Goal: Information Seeking & Learning: Learn about a topic

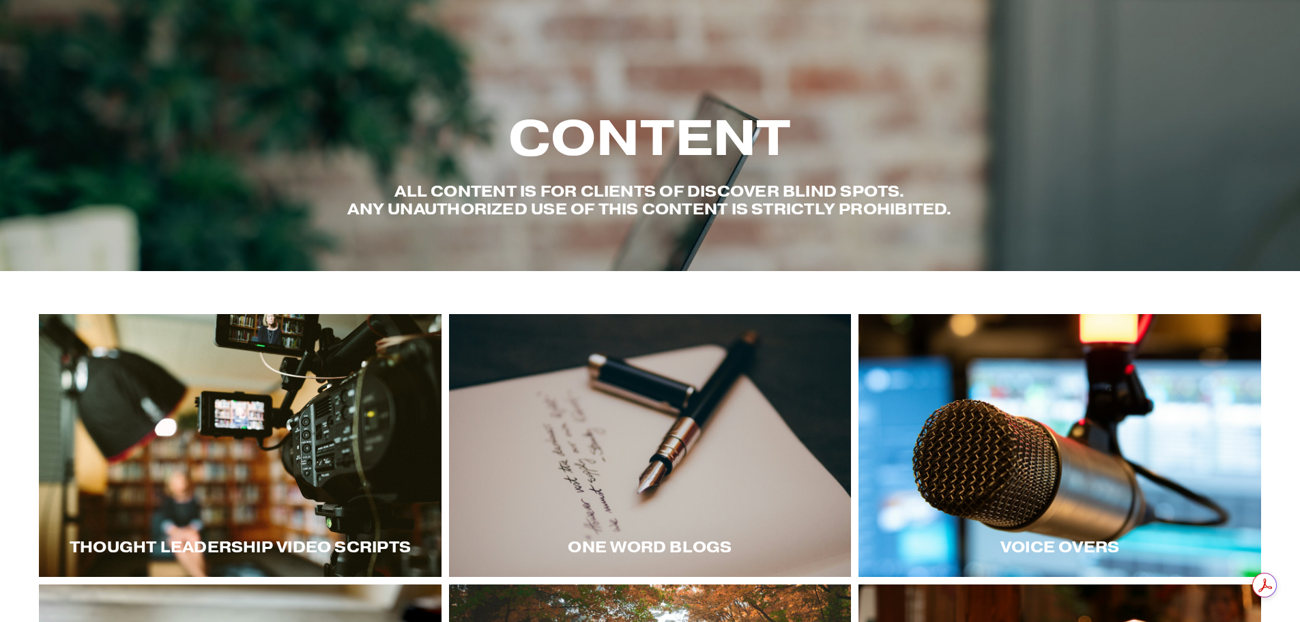
scroll to position [194, 0]
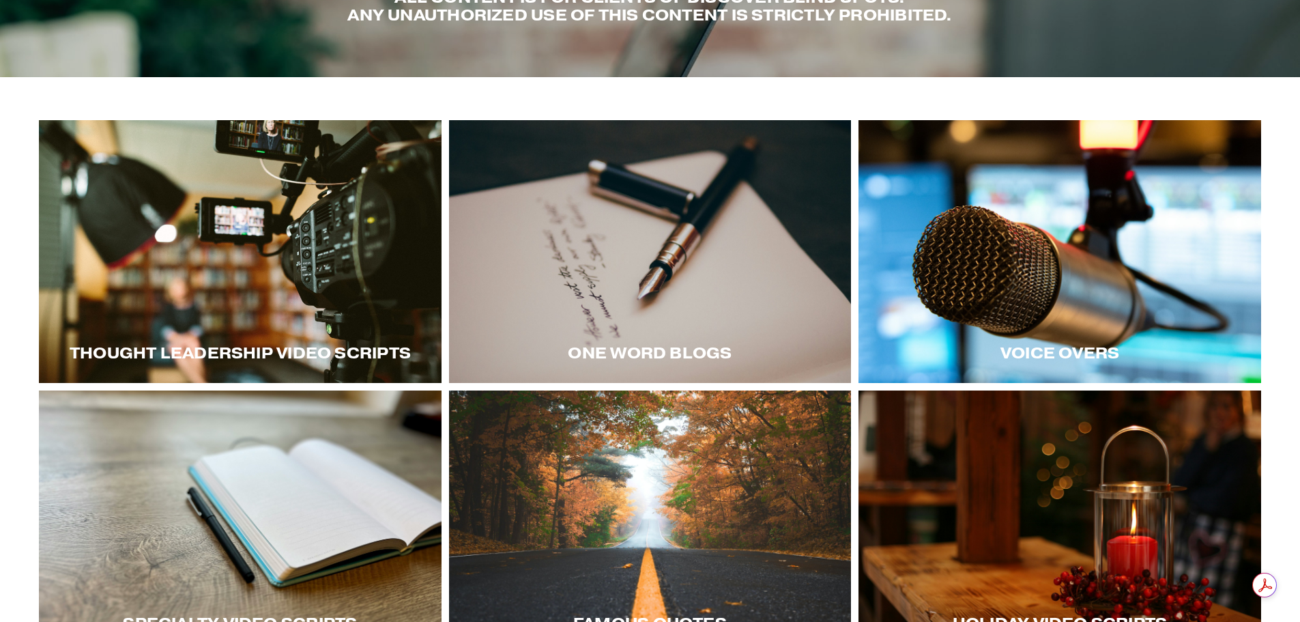
click at [259, 264] on div at bounding box center [240, 251] width 403 height 263
click at [179, 295] on div at bounding box center [240, 251] width 403 height 263
click at [291, 318] on div at bounding box center [240, 251] width 403 height 263
click at [337, 300] on div at bounding box center [240, 251] width 403 height 263
click at [1104, 277] on div at bounding box center [1060, 251] width 403 height 263
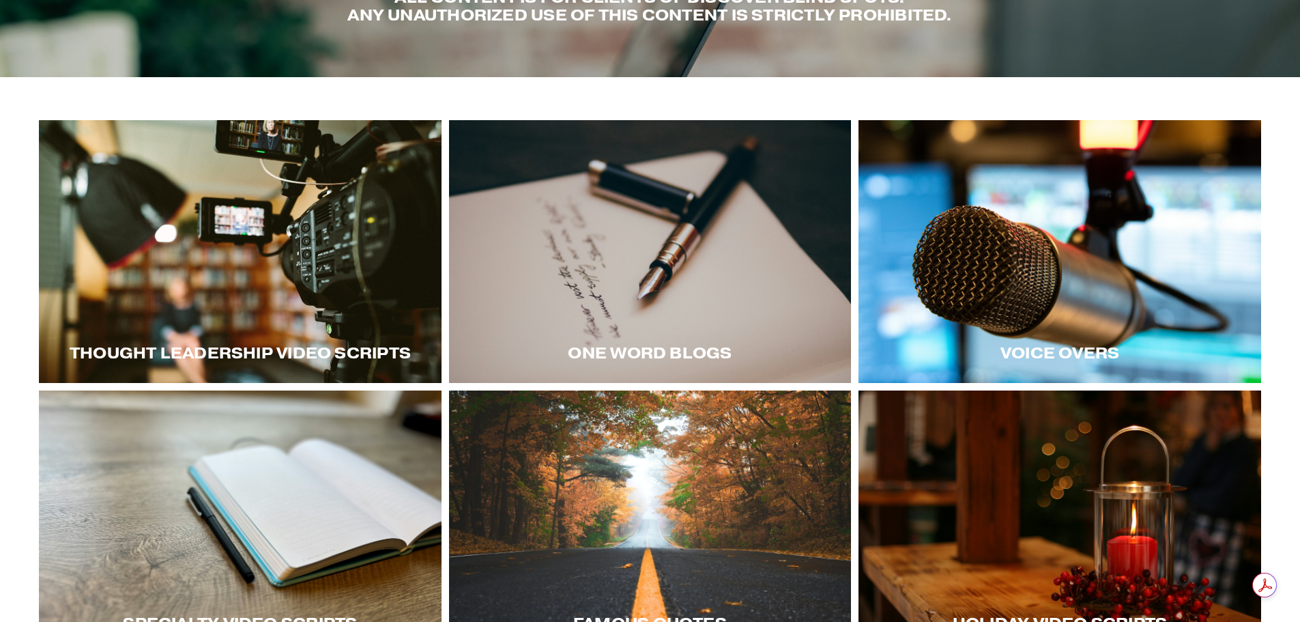
click at [1044, 312] on div at bounding box center [1060, 251] width 403 height 263
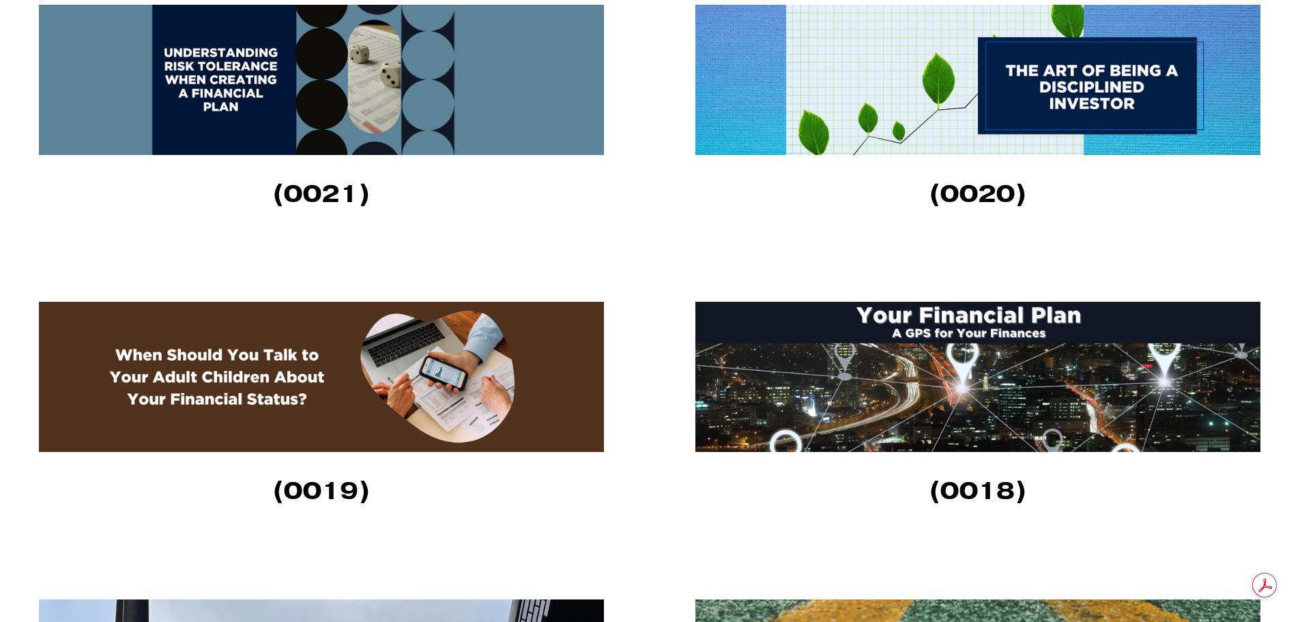
scroll to position [1980, 0]
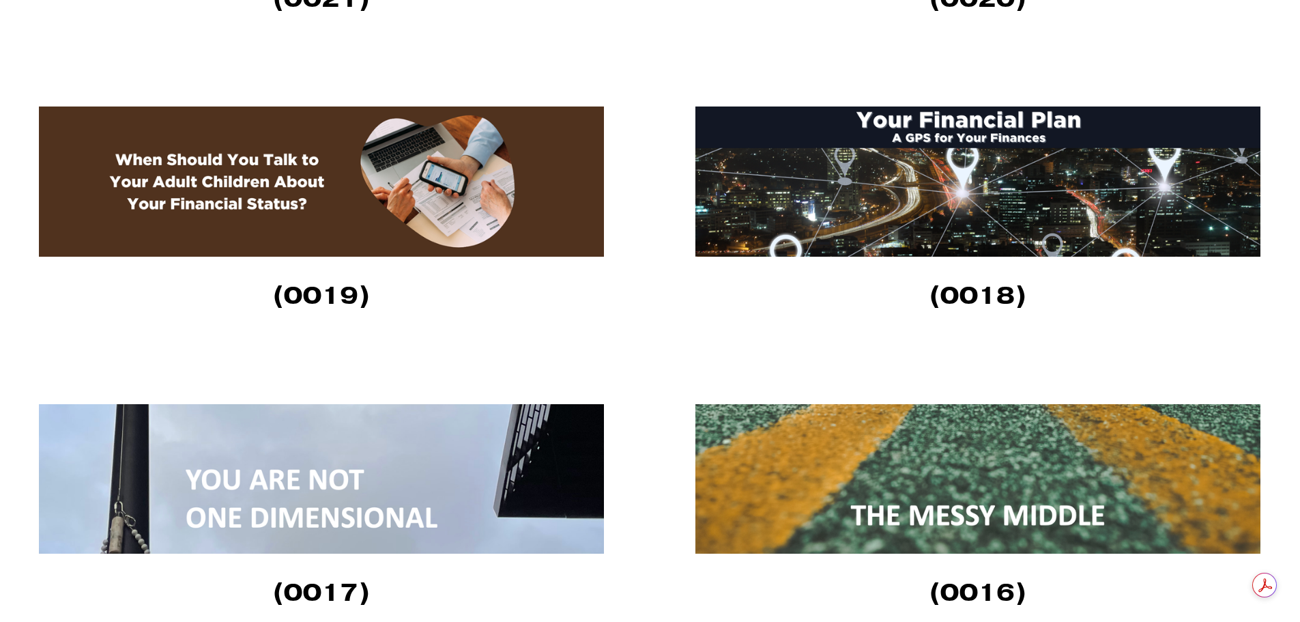
click at [397, 188] on img at bounding box center [321, 181] width 565 height 150
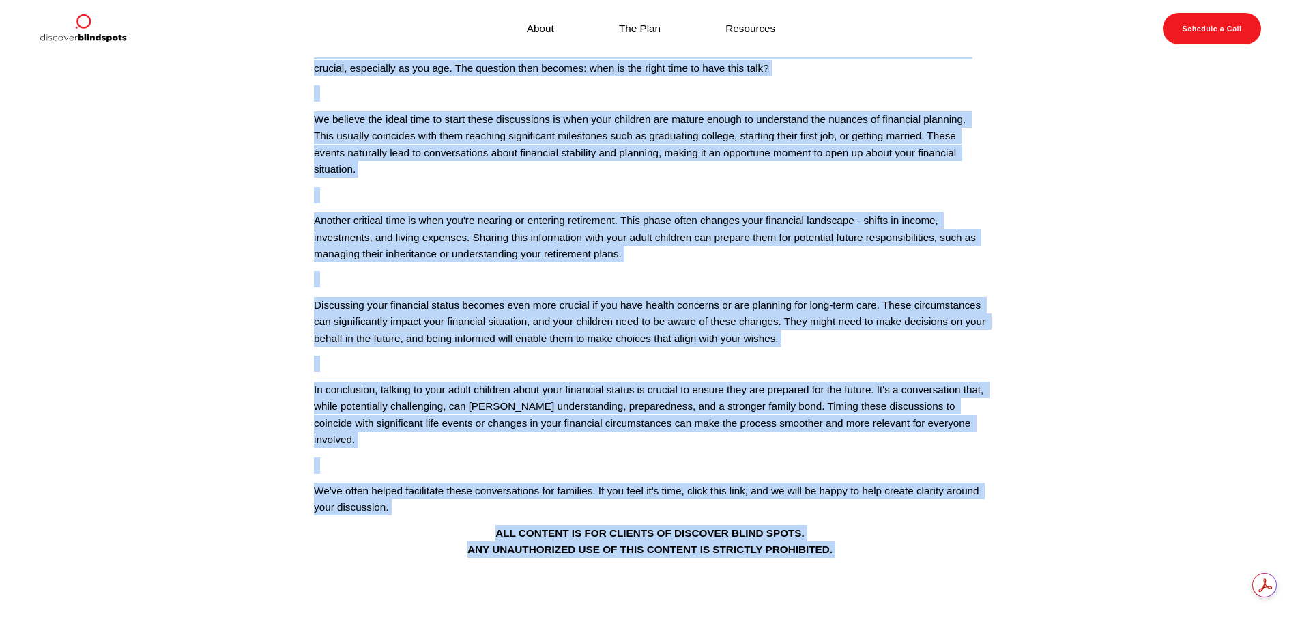
scroll to position [455, 0]
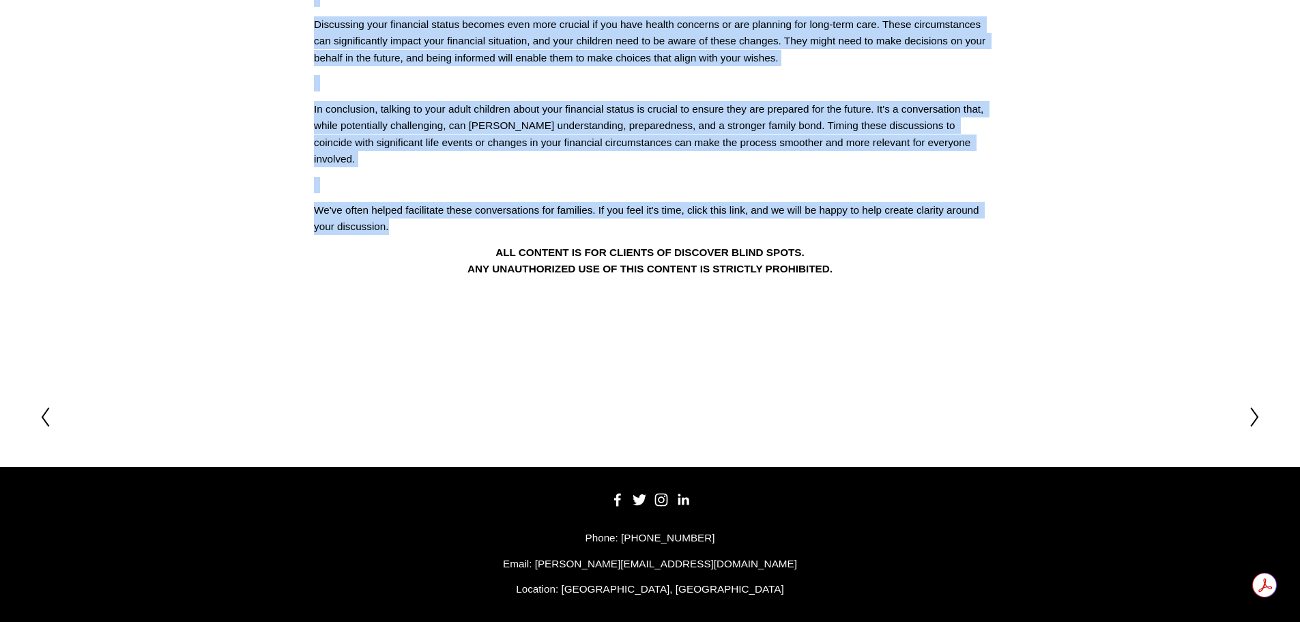
drag, startPoint x: 325, startPoint y: 115, endPoint x: 932, endPoint y: 203, distance: 614.0
copy div "The Future of Your Family: The Talk with Adult Children You Can't Postpone (001…"
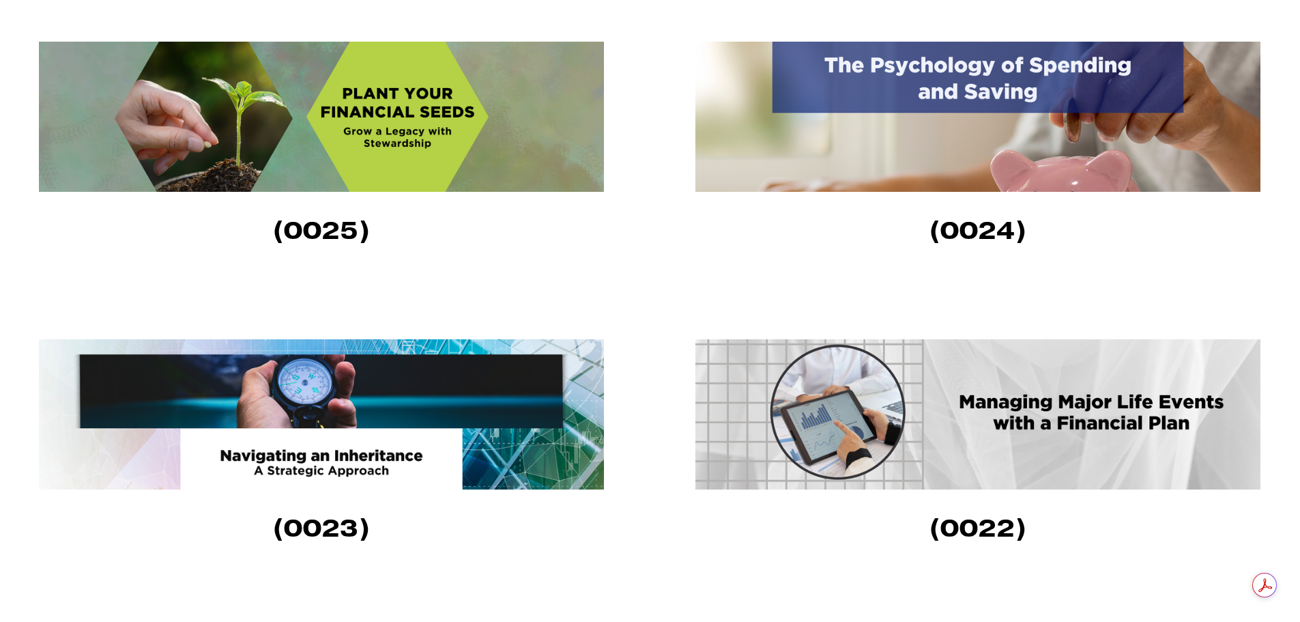
scroll to position [1160, 0]
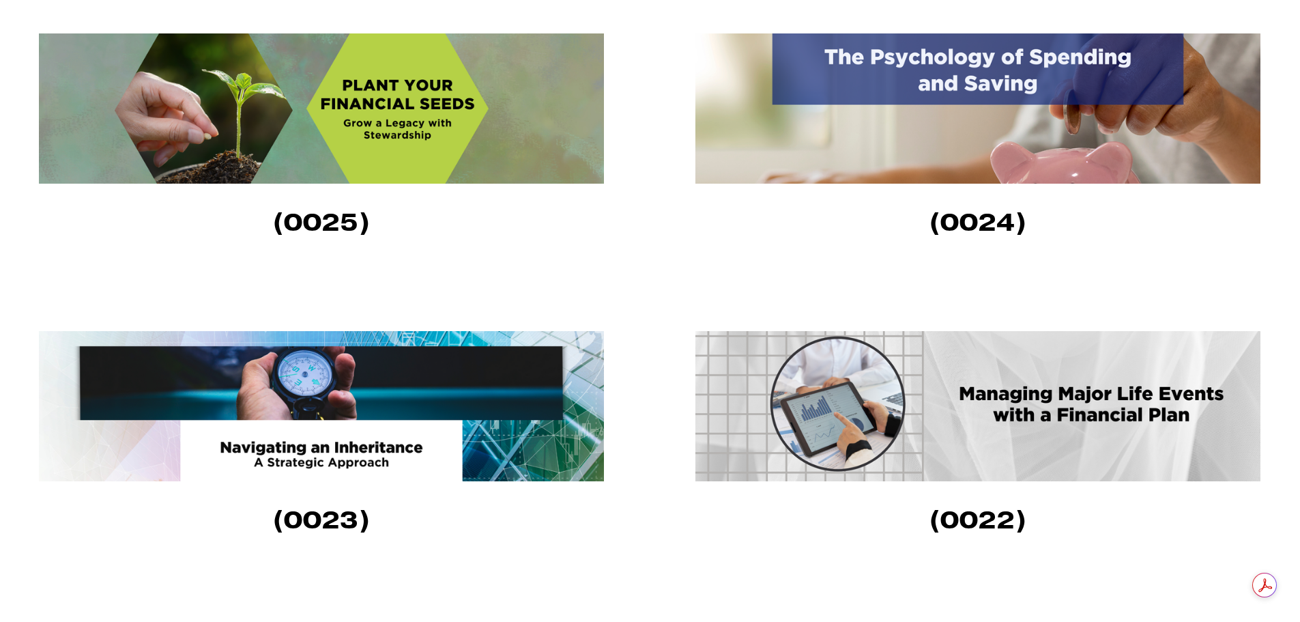
click at [968, 418] on img at bounding box center [978, 406] width 565 height 150
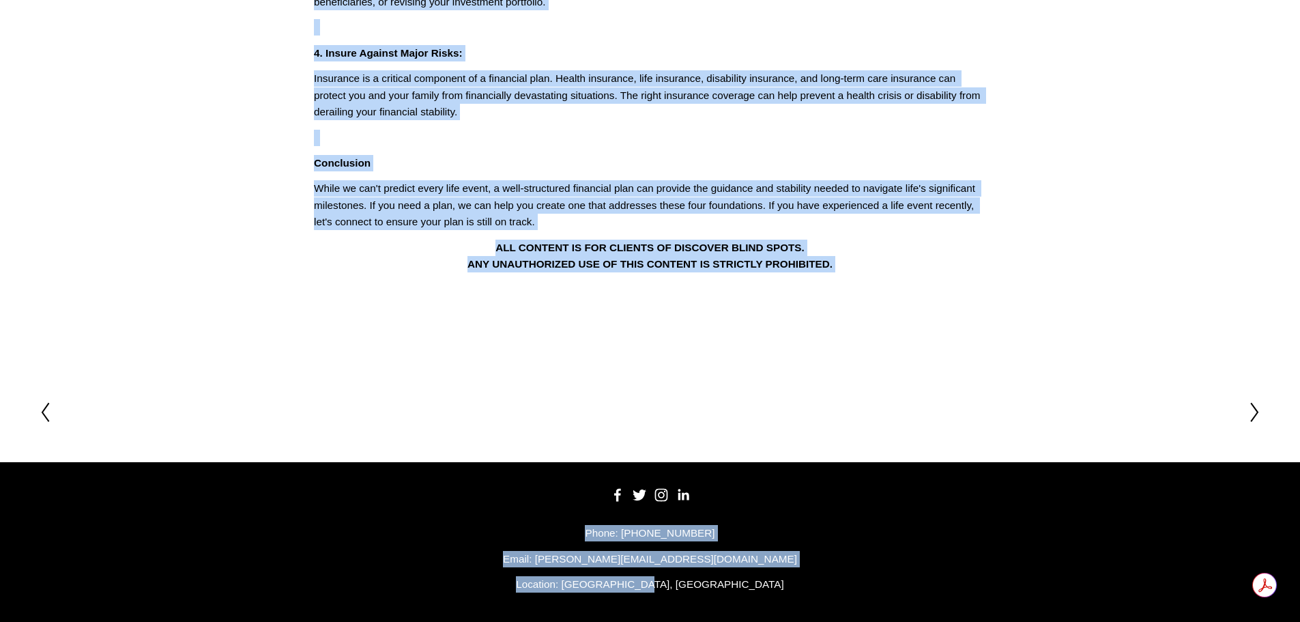
scroll to position [571, 0]
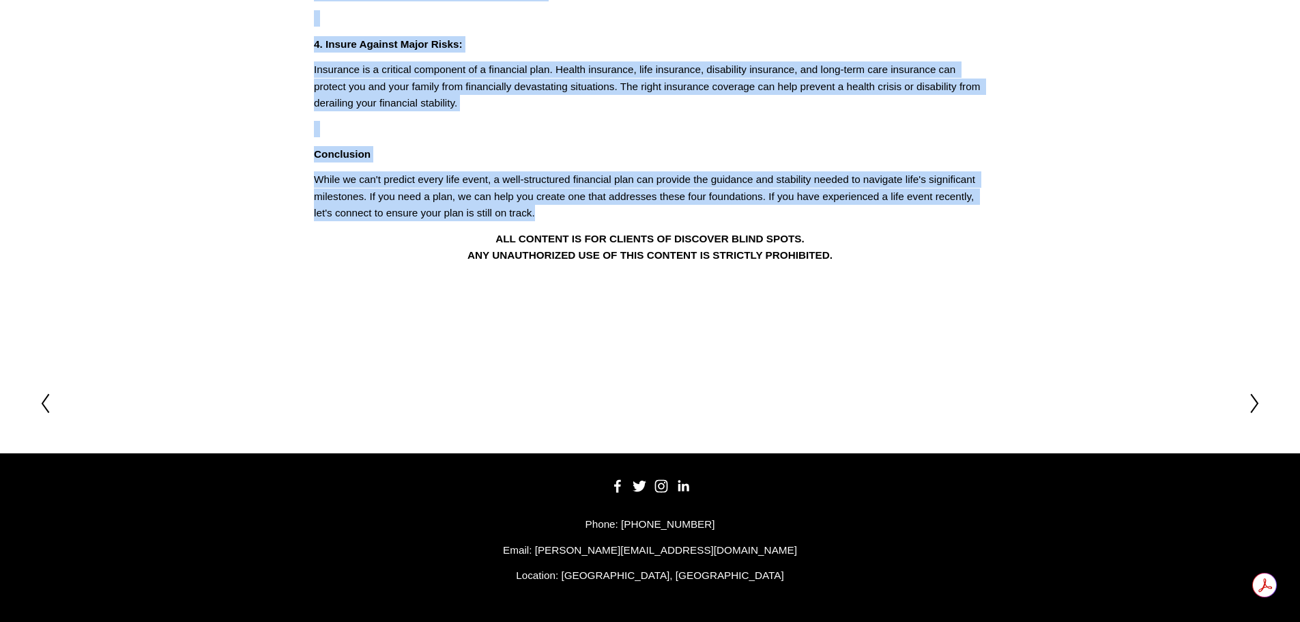
drag, startPoint x: 350, startPoint y: 124, endPoint x: 814, endPoint y: 214, distance: 472.2
copy div "Life's Big Moments: Is Your Financial Plan Ready? (0022) Life is full of signif…"
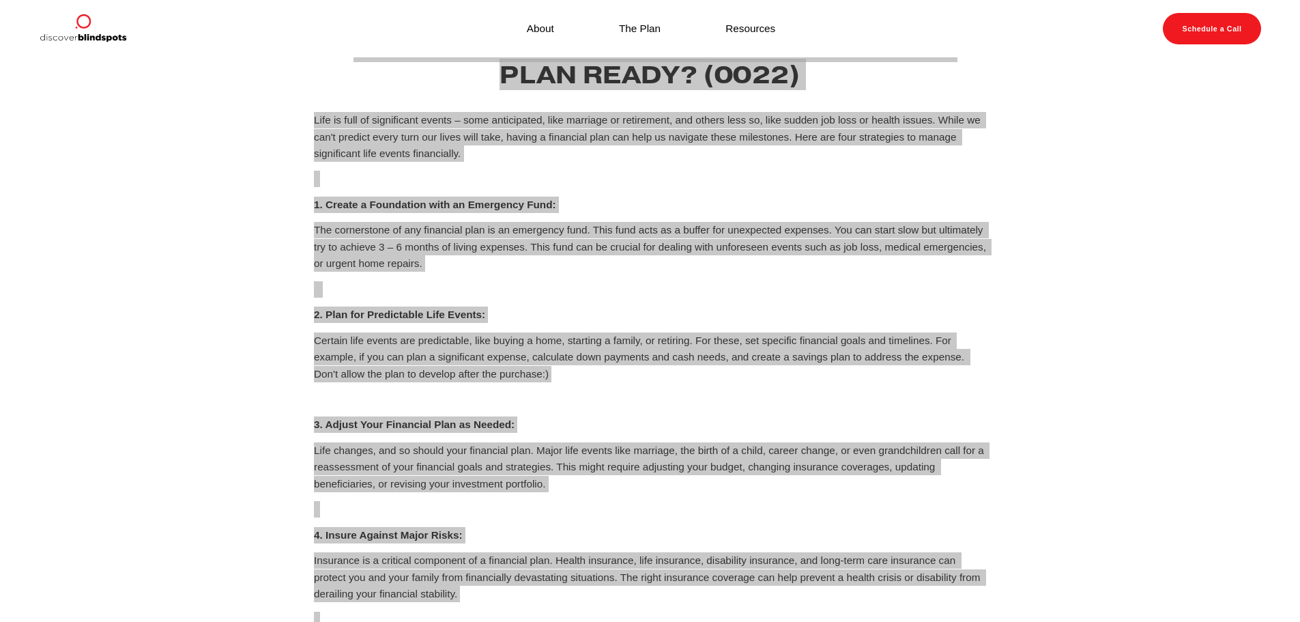
scroll to position [273, 0]
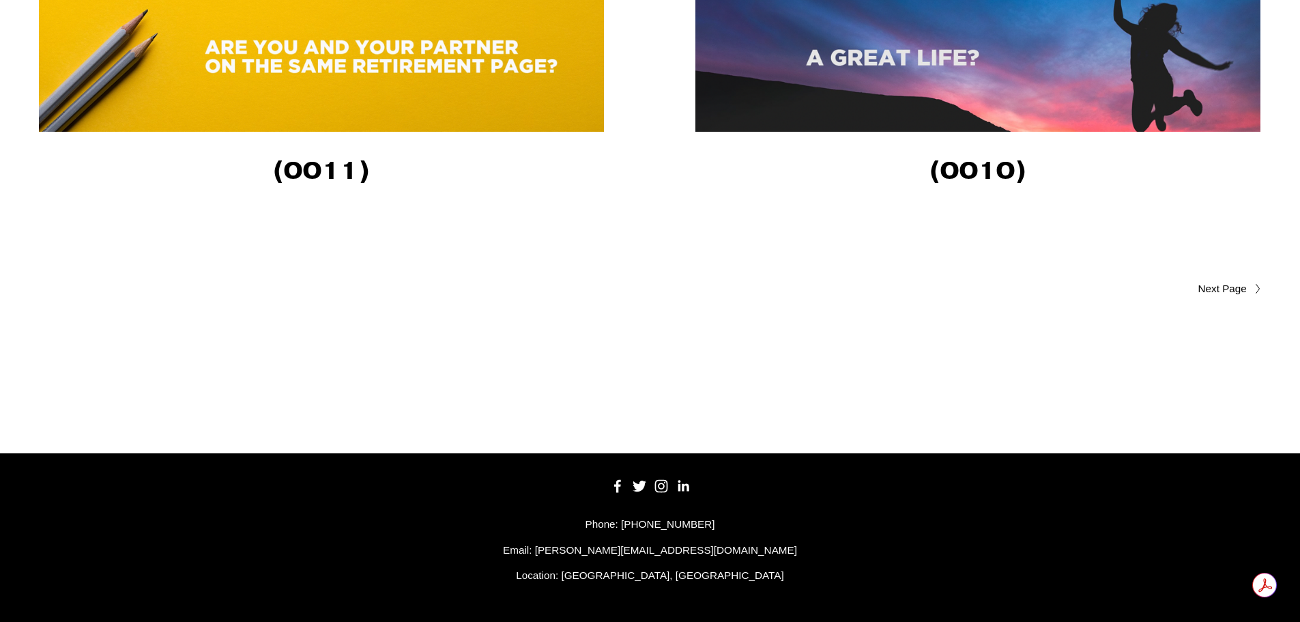
scroll to position [3298, 0]
click at [1220, 288] on span "Older Posts" at bounding box center [1195, 289] width 103 height 16
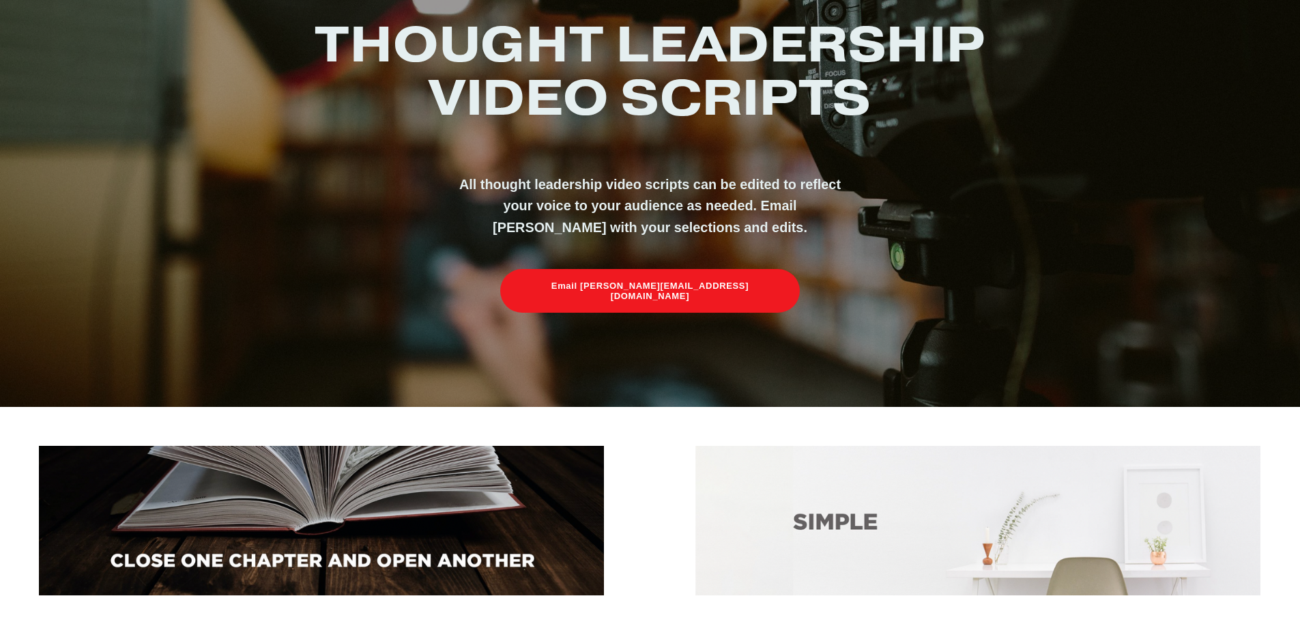
scroll to position [341, 0]
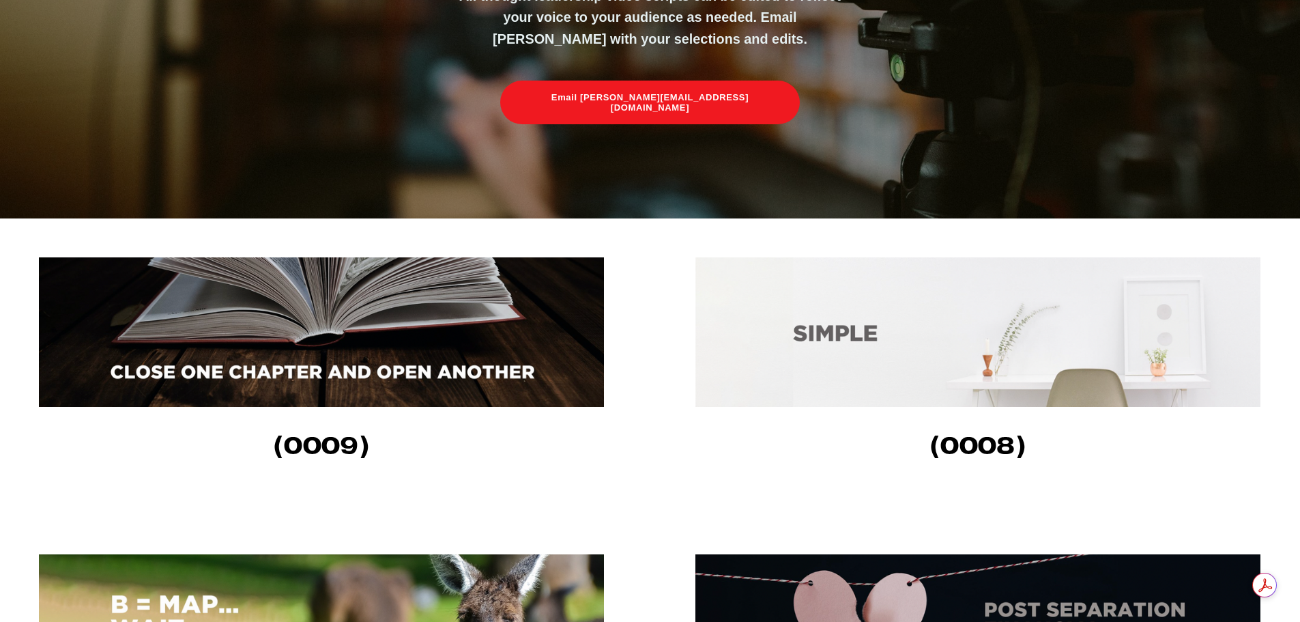
click at [300, 360] on img at bounding box center [321, 331] width 565 height 149
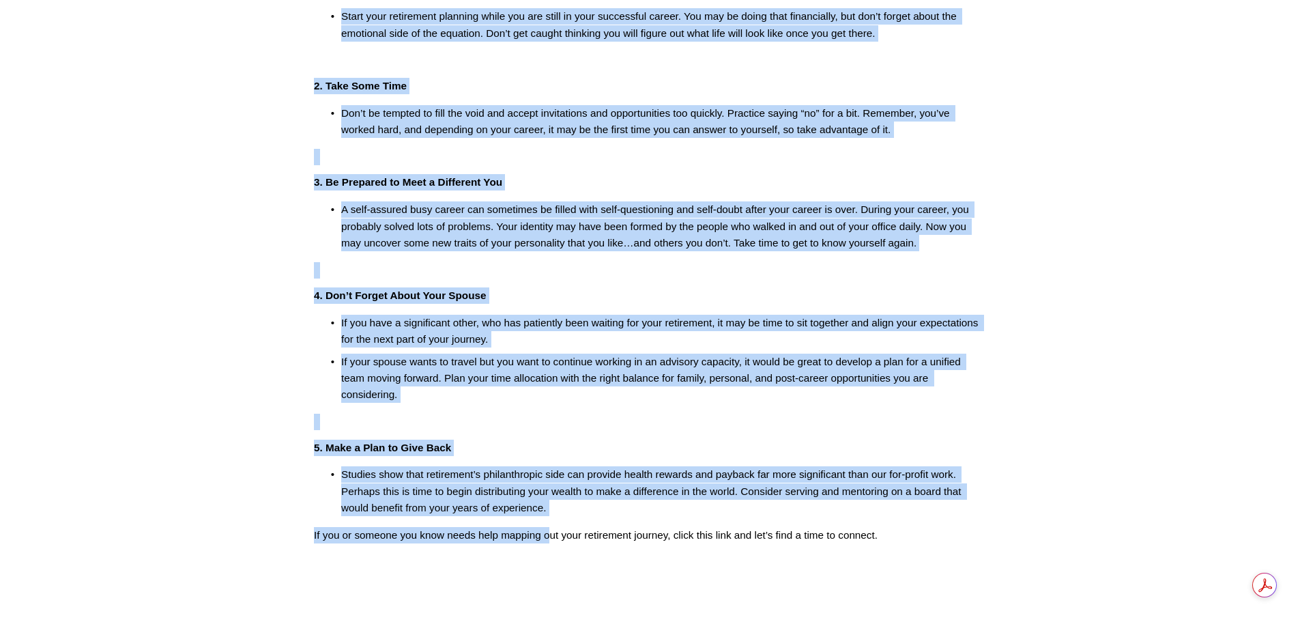
scroll to position [334, 0]
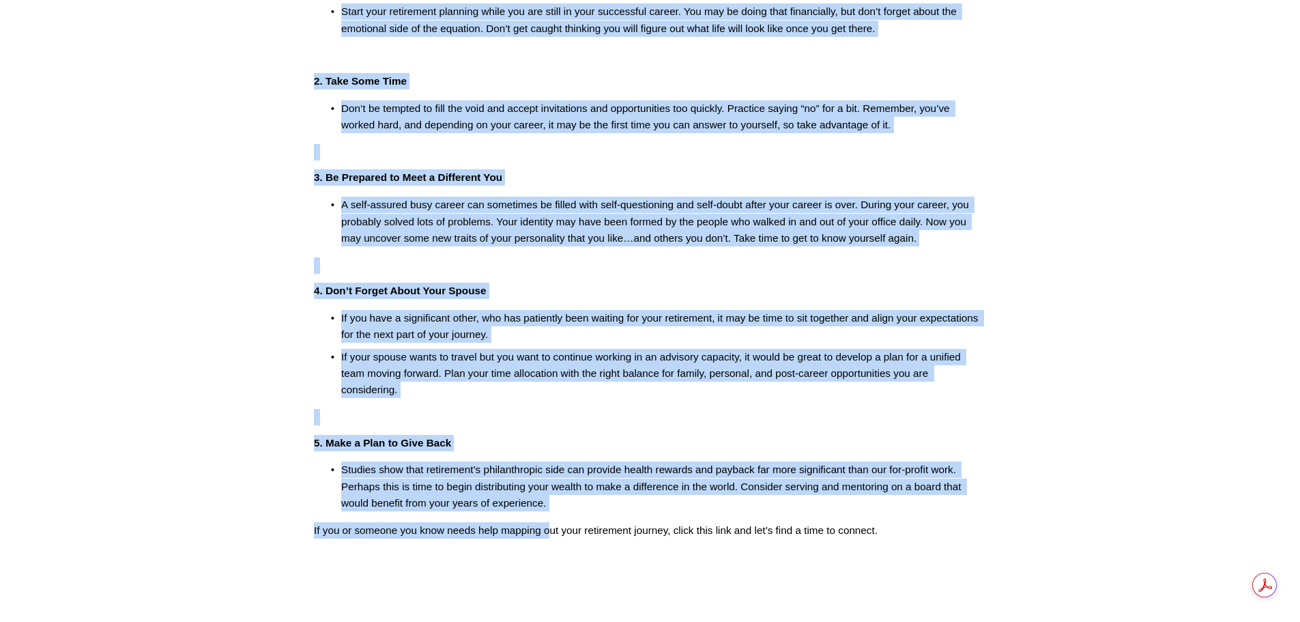
drag, startPoint x: 357, startPoint y: 119, endPoint x: 903, endPoint y: 584, distance: 717.2
click at [903, 584] on article "[DATE] Written By [PERSON_NAME] Five Practical tips as you close one chapter an…" at bounding box center [650, 176] width 1300 height 904
copy div "Five Practical tips as you close one chapter and open another (009) After a lon…"
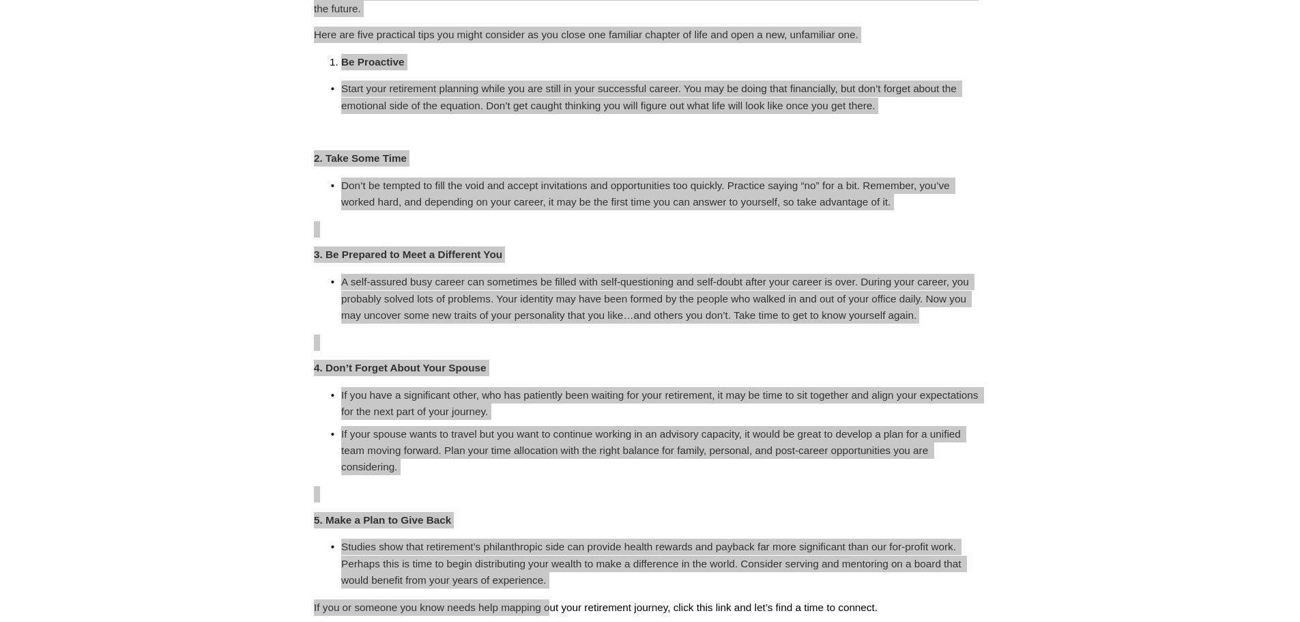
scroll to position [129, 0]
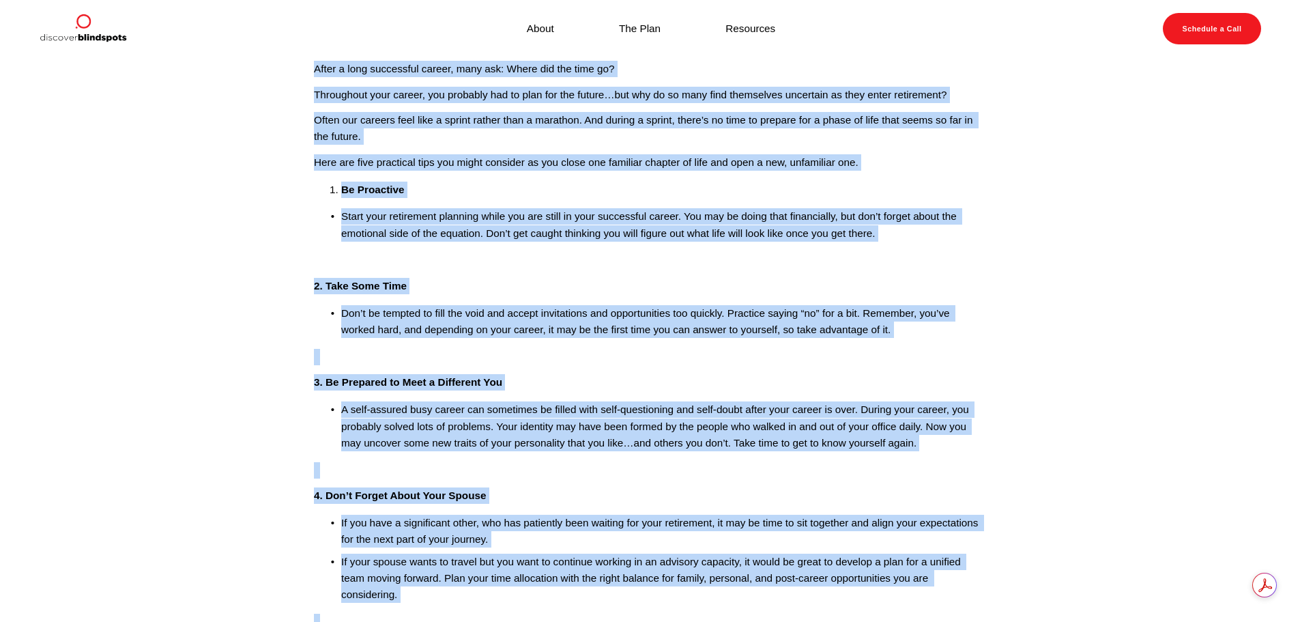
click at [251, 426] on article "Feb 7 Written By Fletcher Riddle Five Practical tips as you close one chapter a…" at bounding box center [650, 380] width 1300 height 904
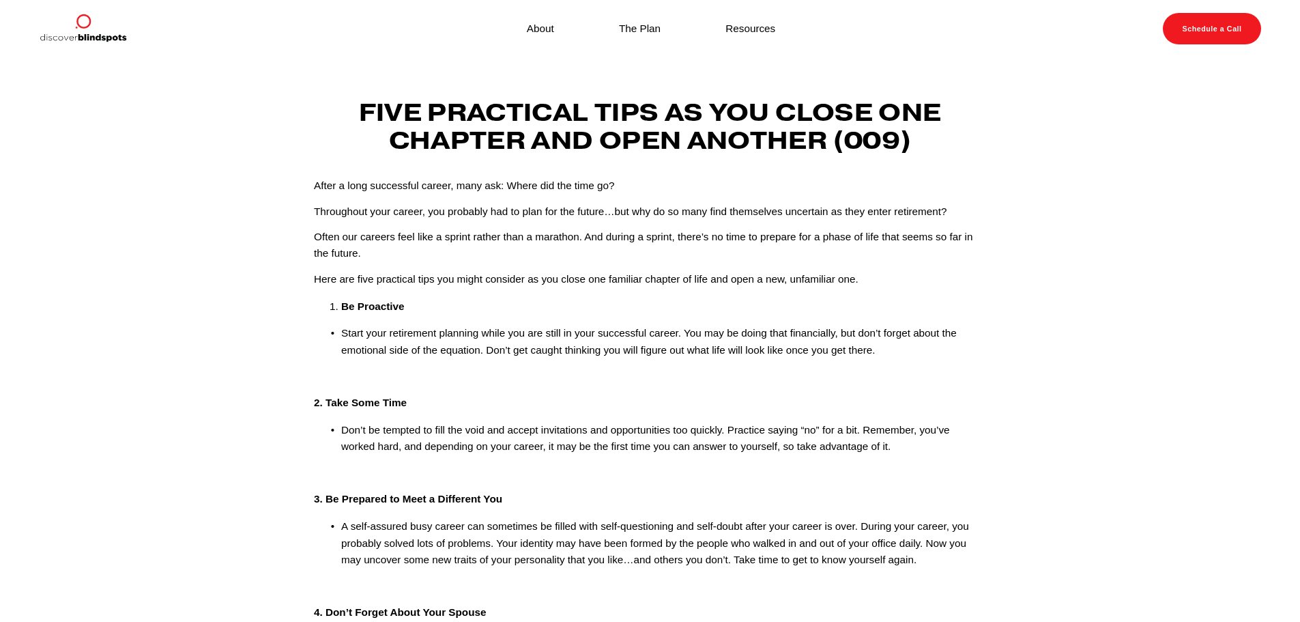
scroll to position [0, 0]
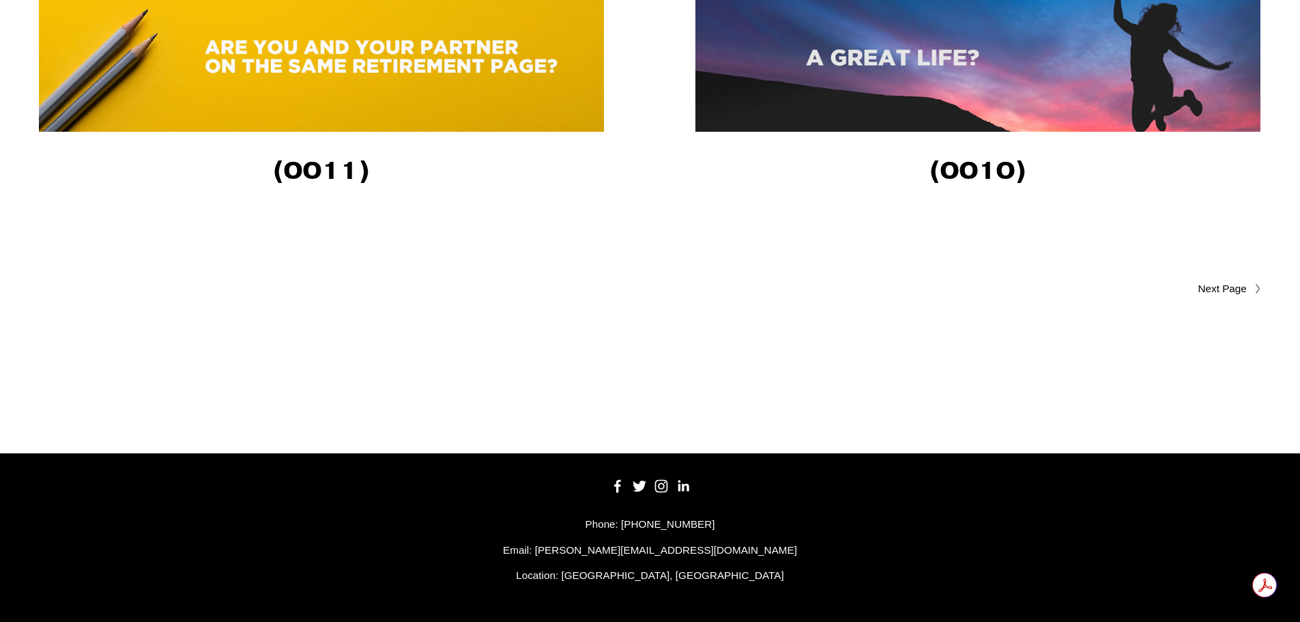
scroll to position [3298, 0]
click at [1211, 286] on span "Older Posts" at bounding box center [1195, 289] width 103 height 16
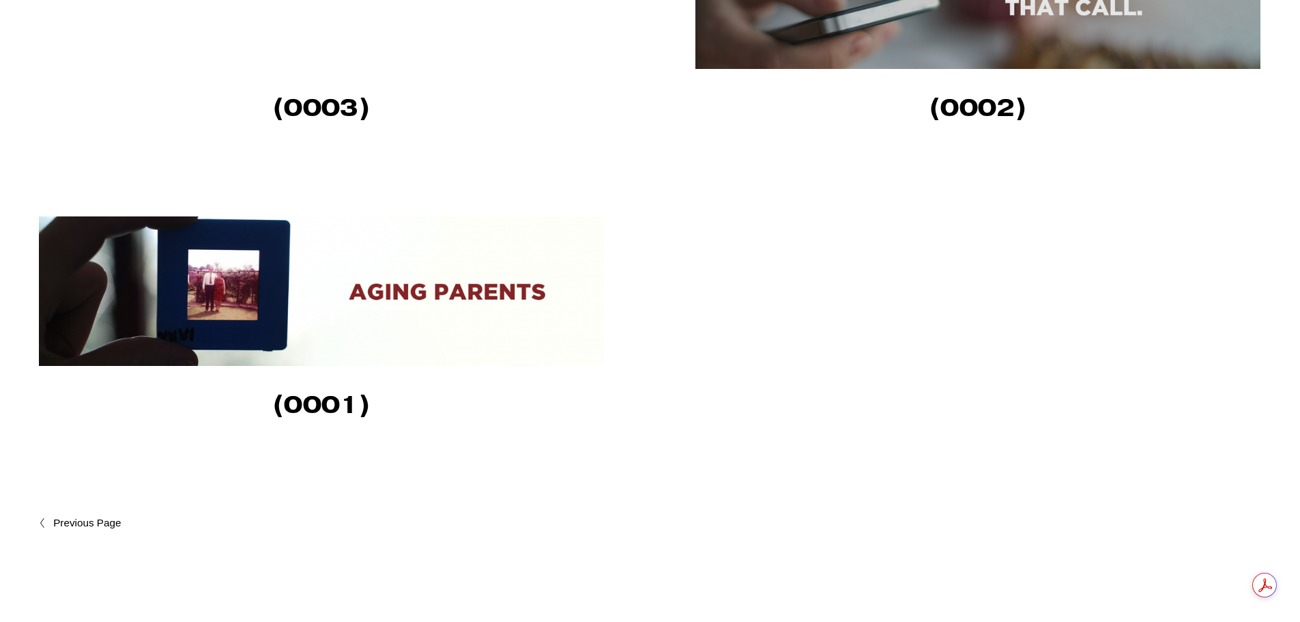
scroll to position [1160, 0]
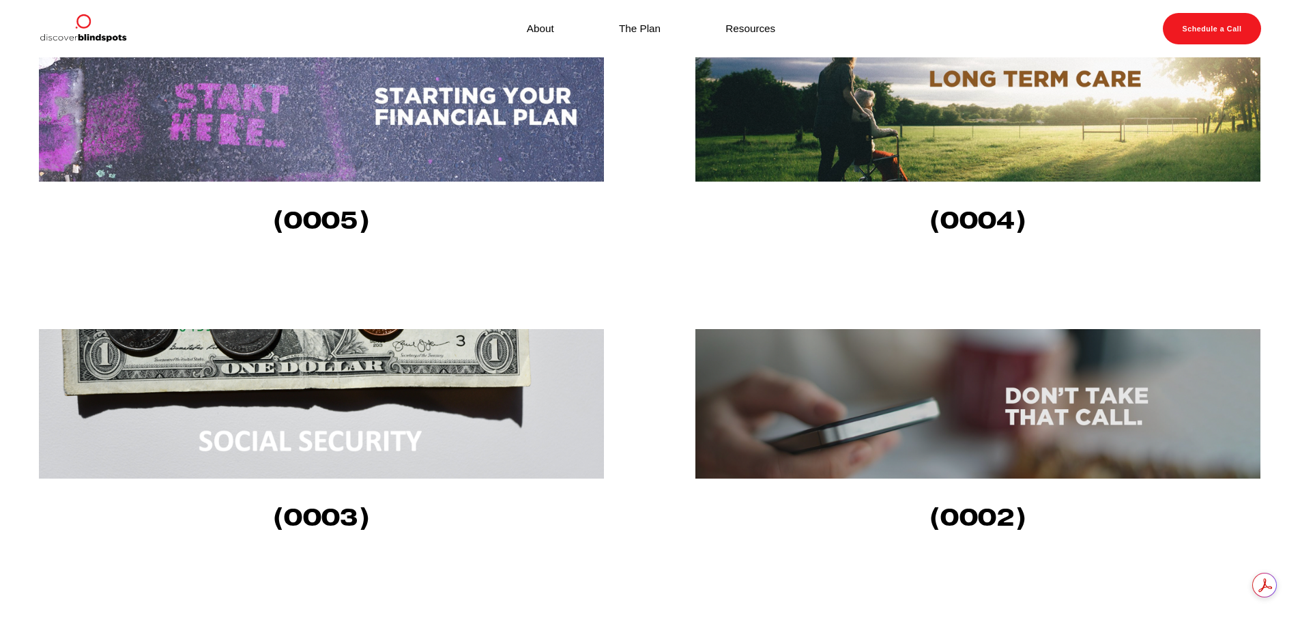
click at [300, 423] on img at bounding box center [321, 403] width 565 height 149
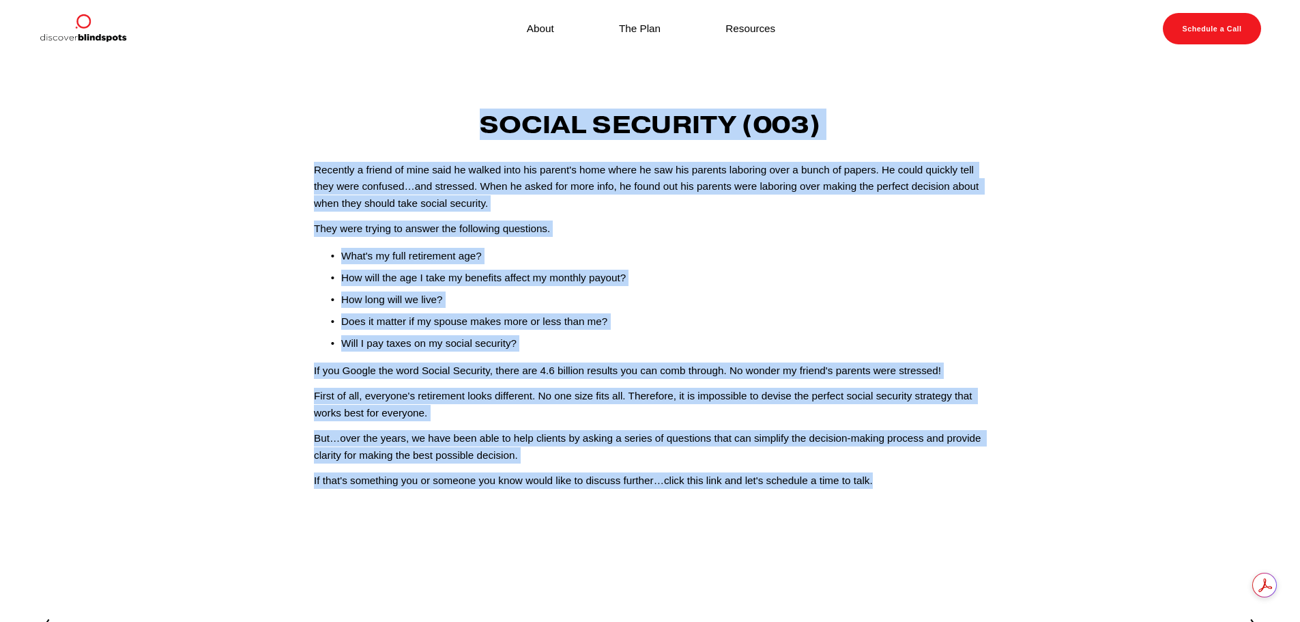
drag, startPoint x: 483, startPoint y: 124, endPoint x: 897, endPoint y: 500, distance: 559.6
click at [897, 500] on div "Social Security (003) Recently a friend of mine said he walked into his parent'…" at bounding box center [650, 306] width 696 height 390
copy div "Social Security (003) Recently a friend of mine said he walked into his parent'…"
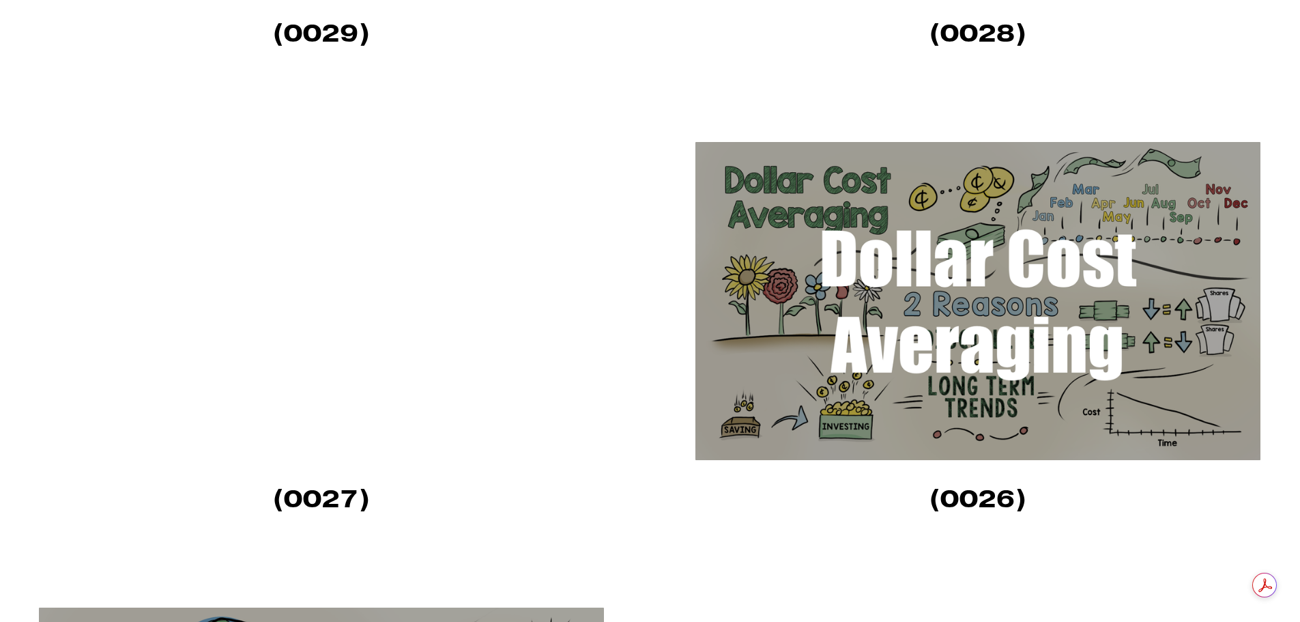
scroll to position [819, 0]
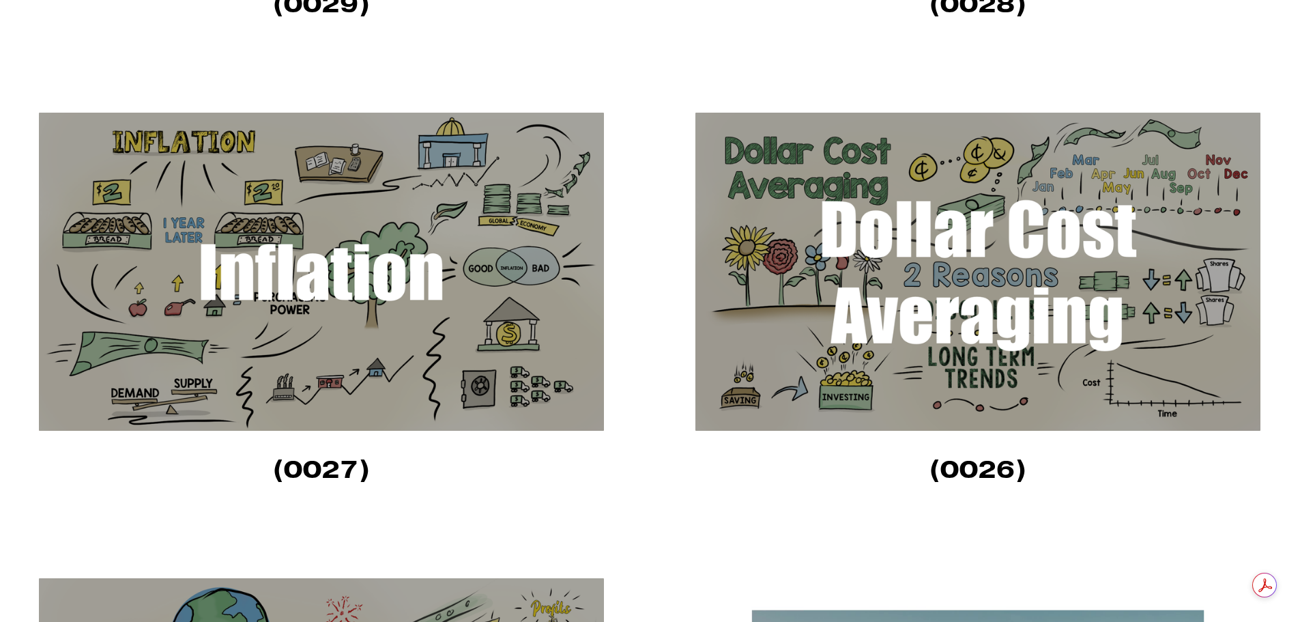
click at [1034, 303] on img at bounding box center [978, 272] width 565 height 318
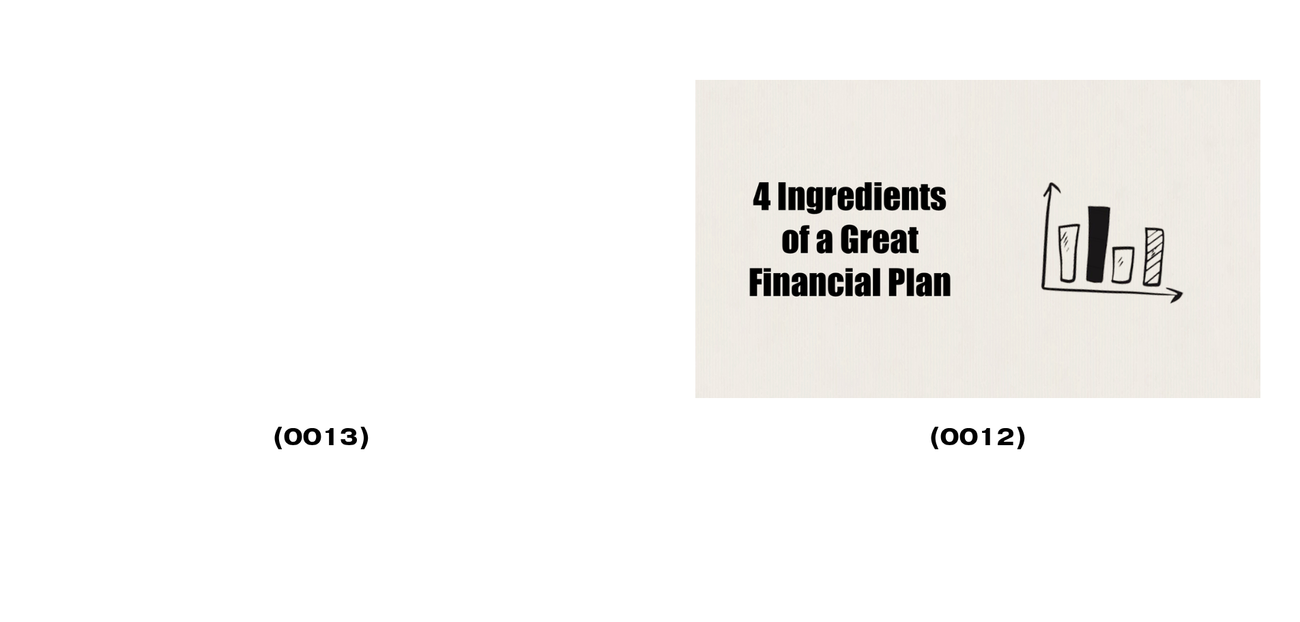
scroll to position [4164, 0]
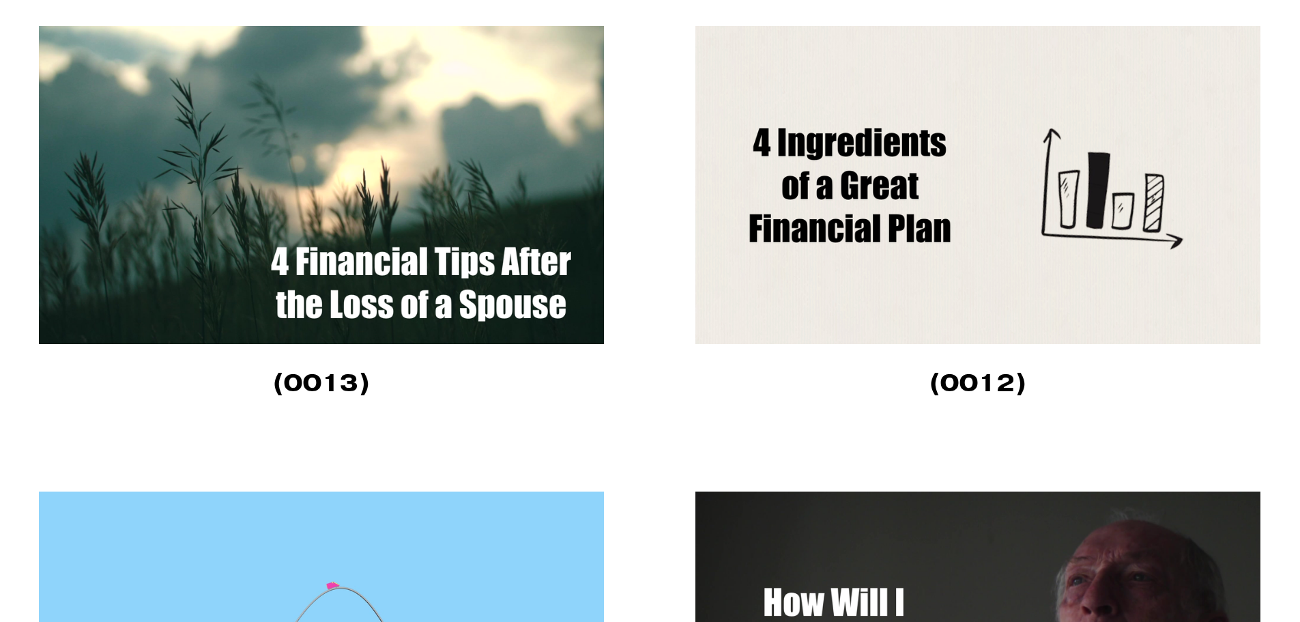
click at [395, 305] on img at bounding box center [321, 185] width 565 height 318
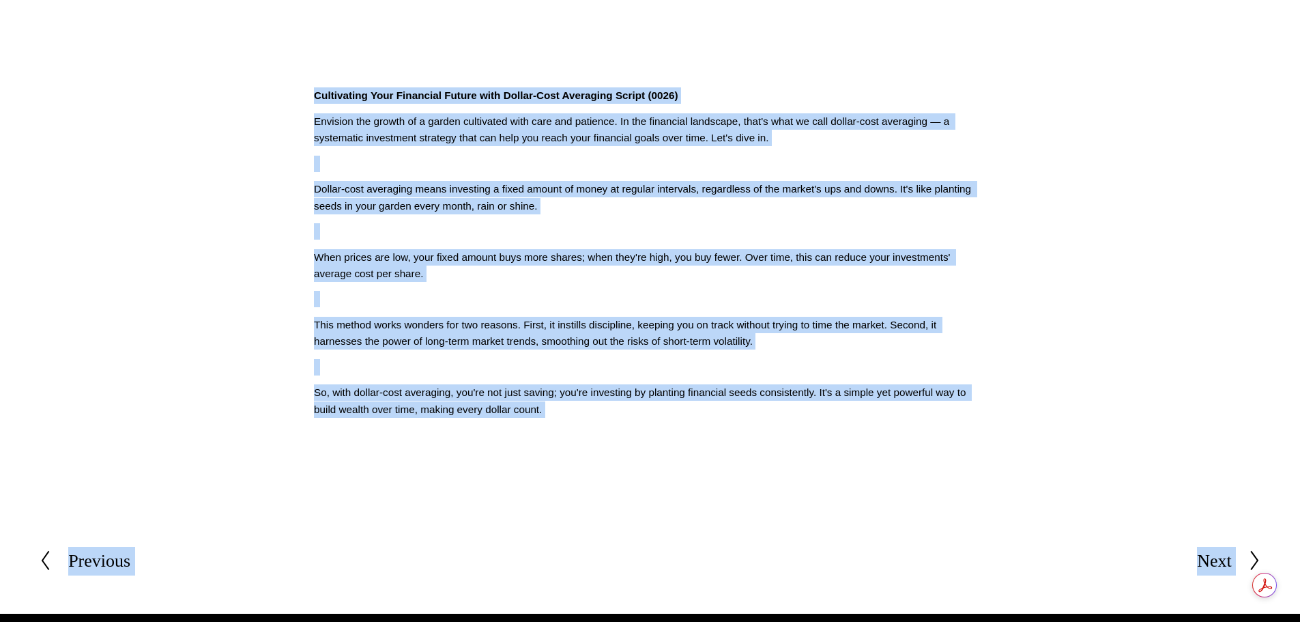
scroll to position [515, 0]
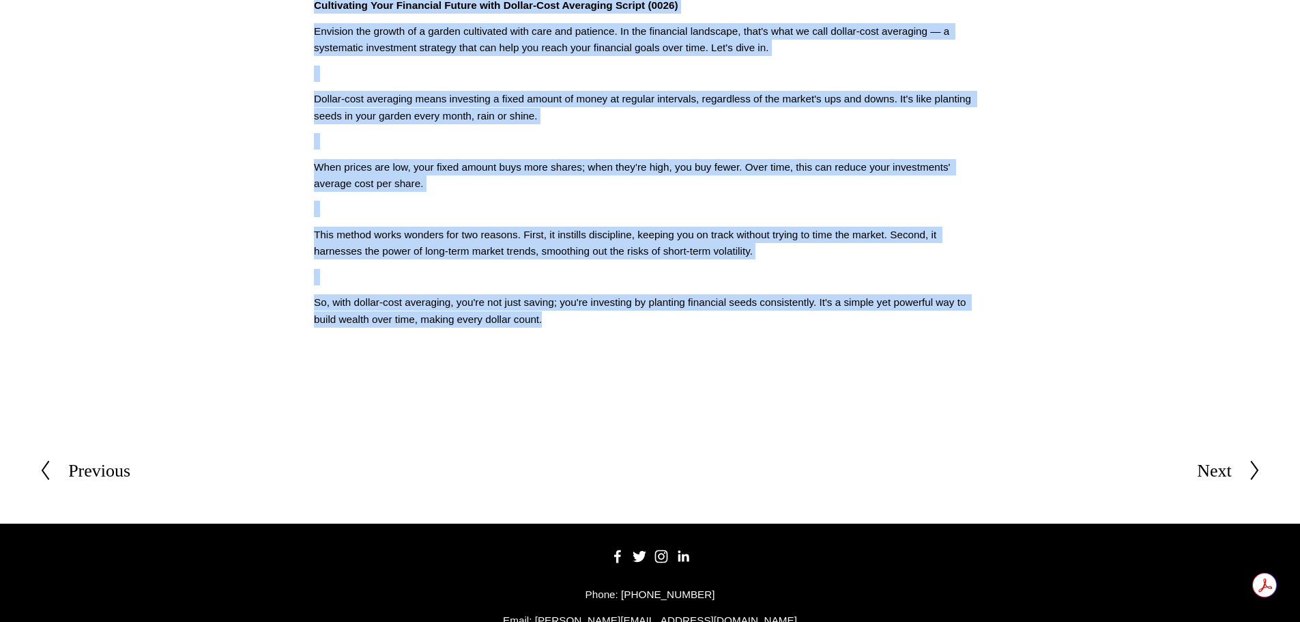
drag, startPoint x: 316, startPoint y: 313, endPoint x: 549, endPoint y: 322, distance: 232.9
click at [549, 322] on div "Cultivating Your Financial Future with Dollar-Cost Averaging Script (0026) Envi…" at bounding box center [650, 162] width 672 height 330
copy div "Cultivating Your Financial Future with Dollar-Cost Averaging Script (0026) Envi…"
drag, startPoint x: 1189, startPoint y: 83, endPoint x: 1122, endPoint y: 108, distance: 71.3
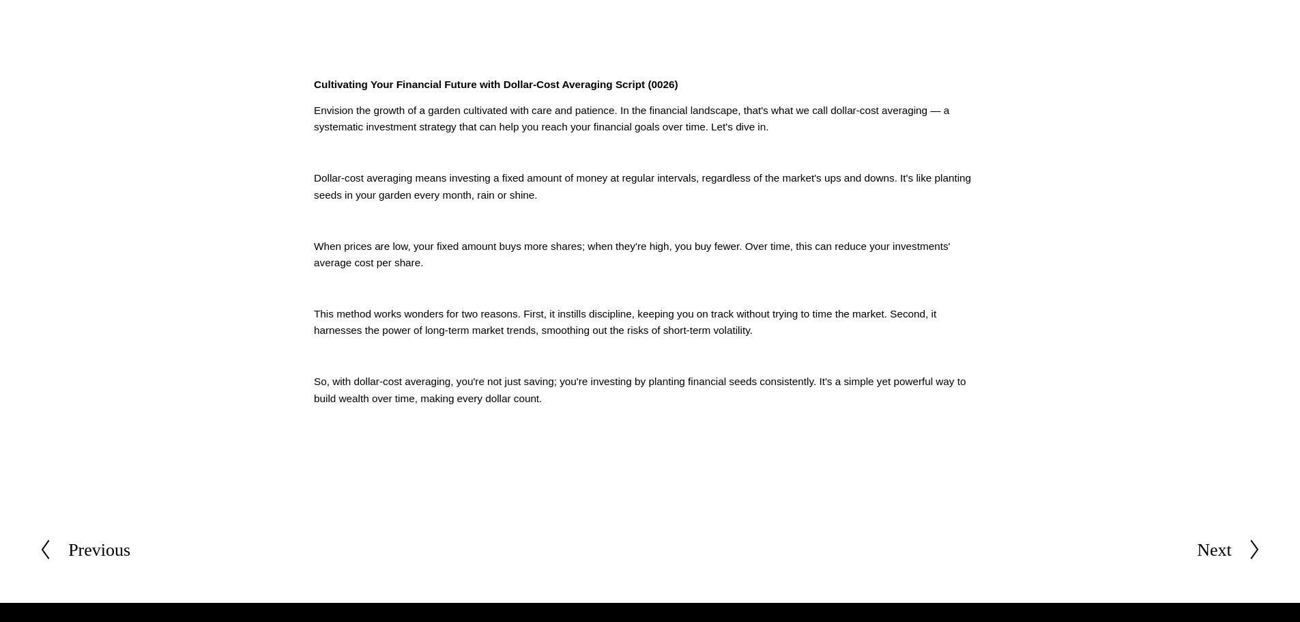
scroll to position [310, 0]
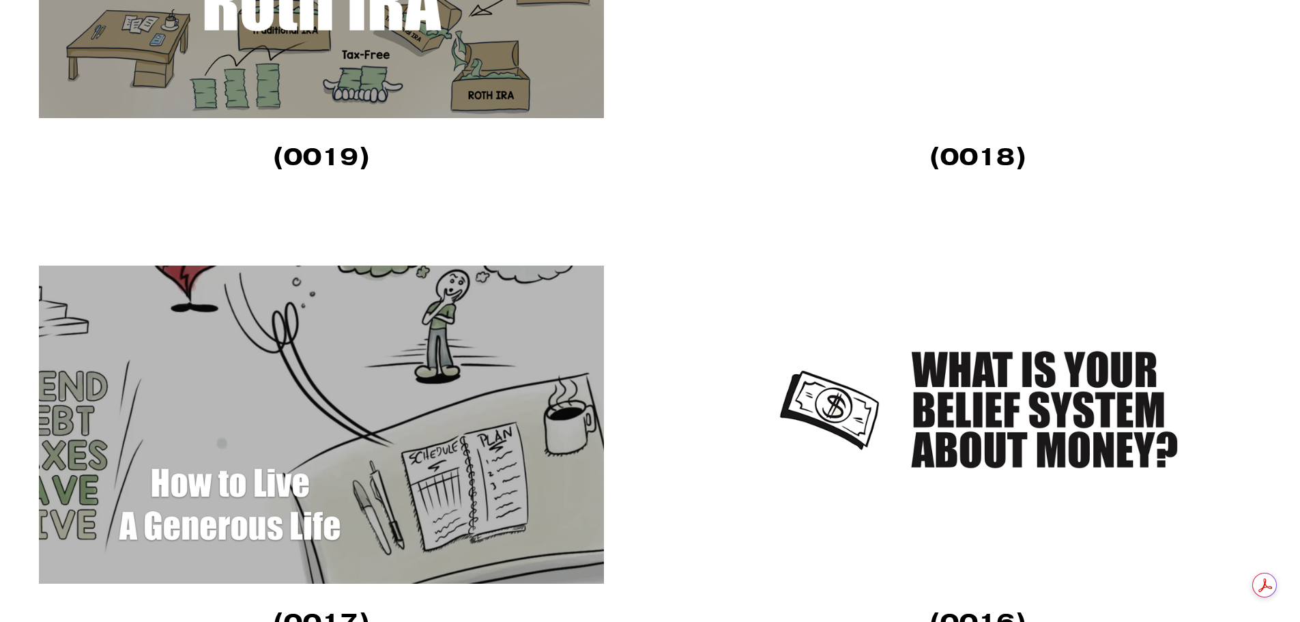
scroll to position [3004, 0]
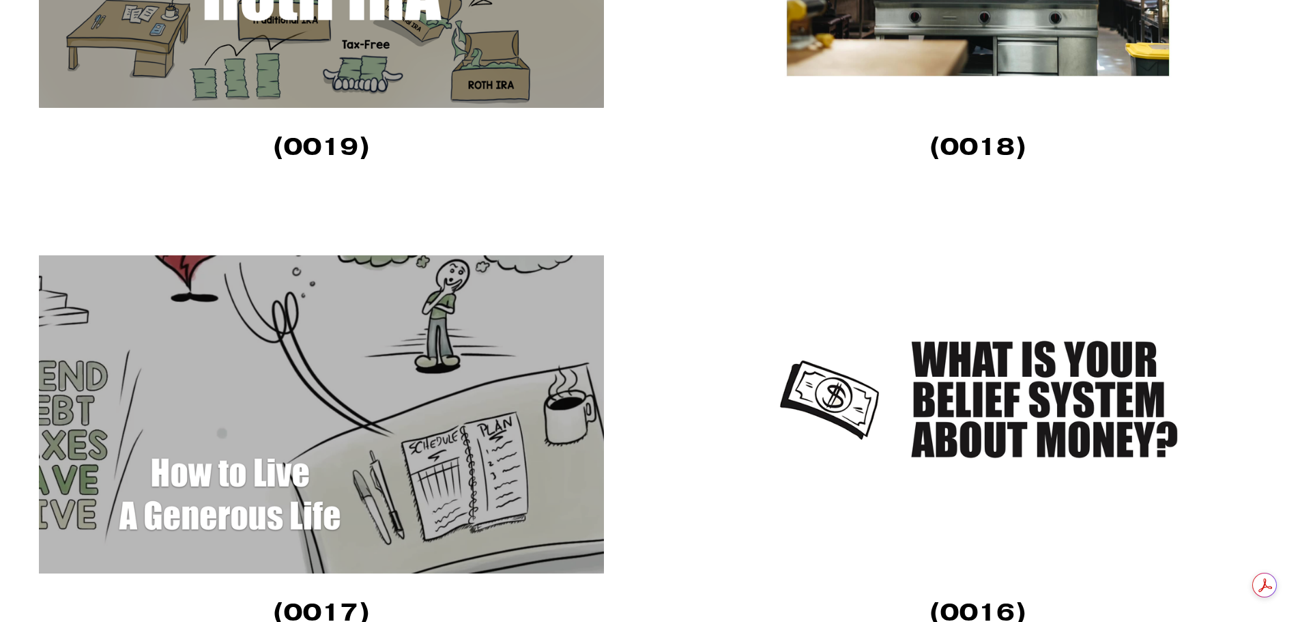
click at [982, 433] on img at bounding box center [978, 414] width 565 height 318
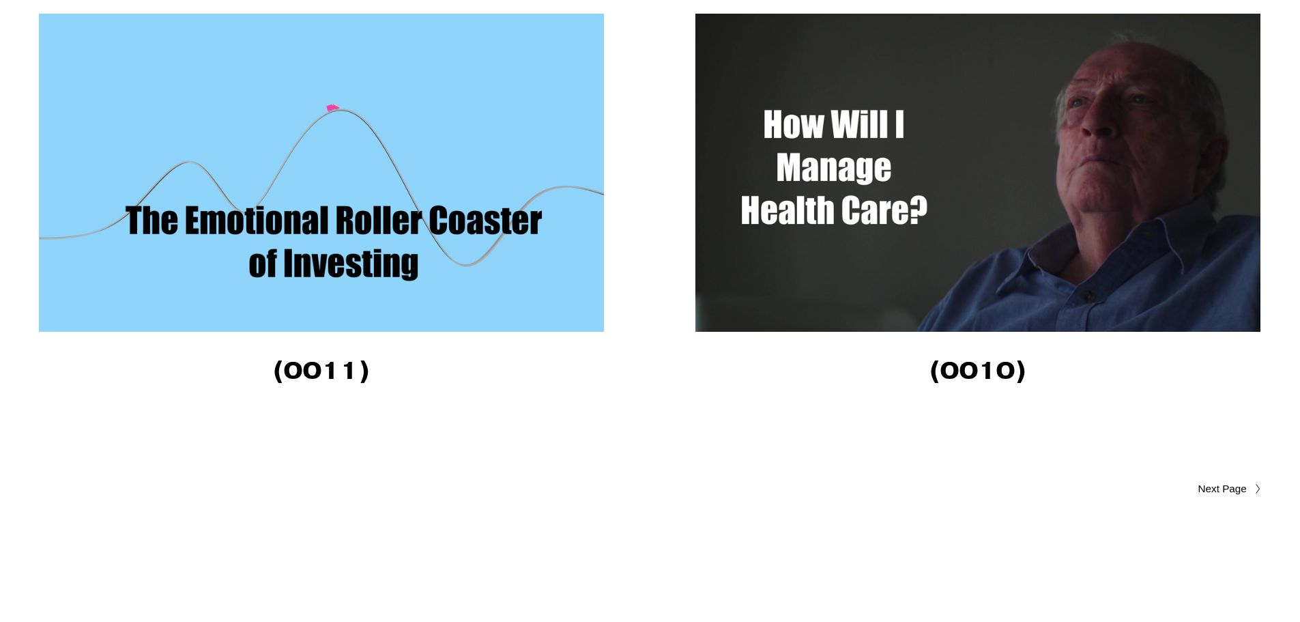
scroll to position [4847, 0]
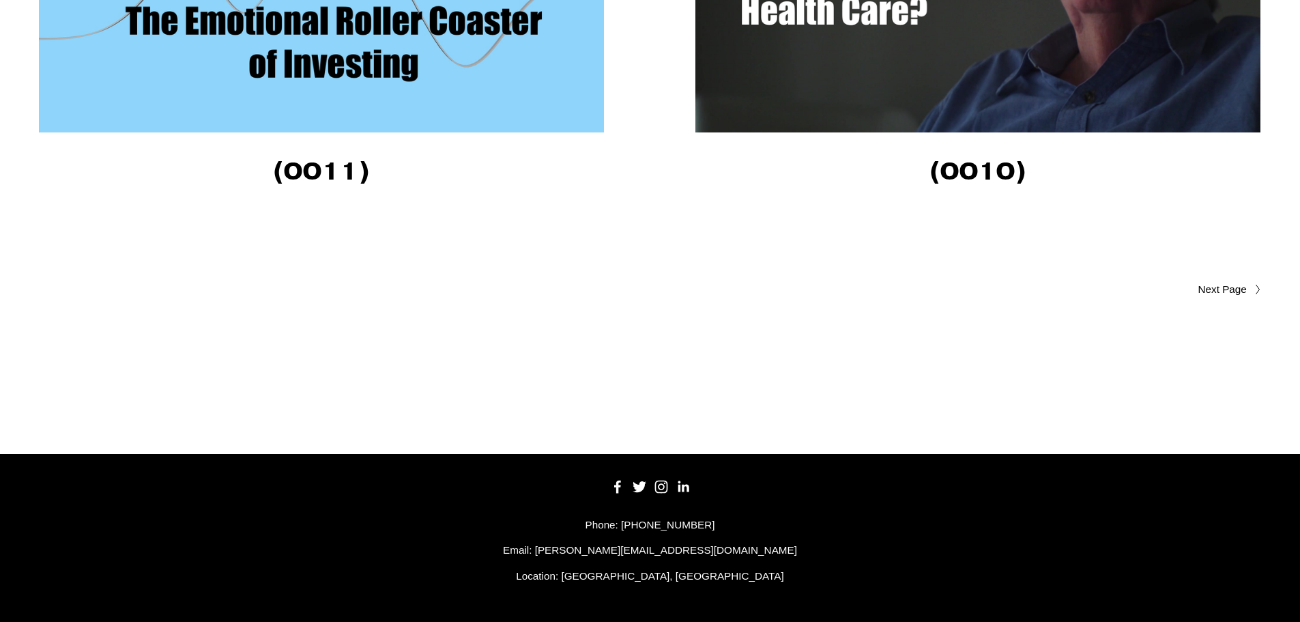
click at [1234, 289] on span "Older Posts" at bounding box center [1195, 289] width 103 height 16
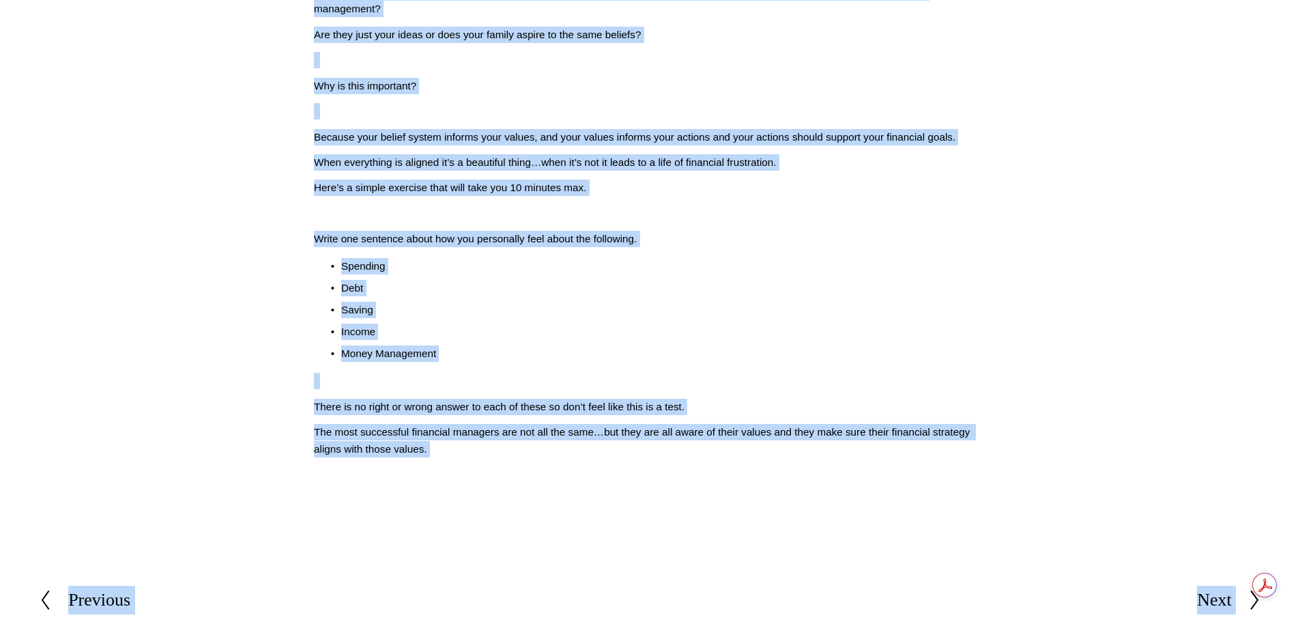
scroll to position [663, 0]
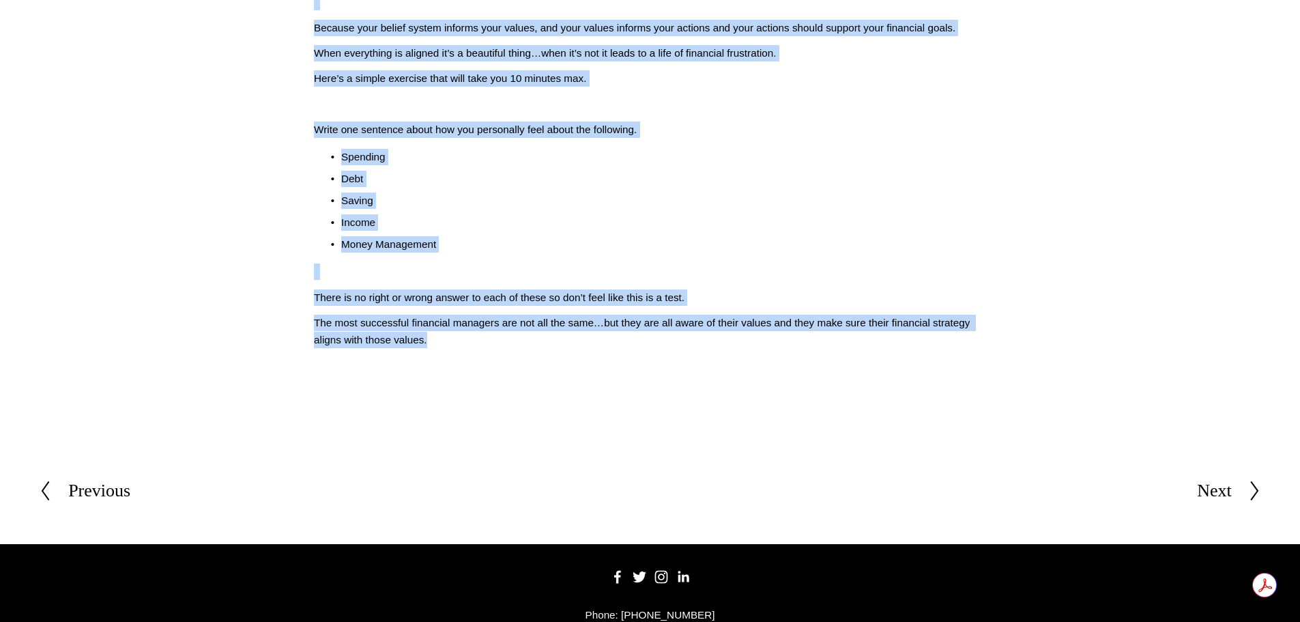
drag, startPoint x: 313, startPoint y: 383, endPoint x: 739, endPoint y: 432, distance: 428.8
copy div "What is your Financial Value System? Script: (0016) What is your belief system …"
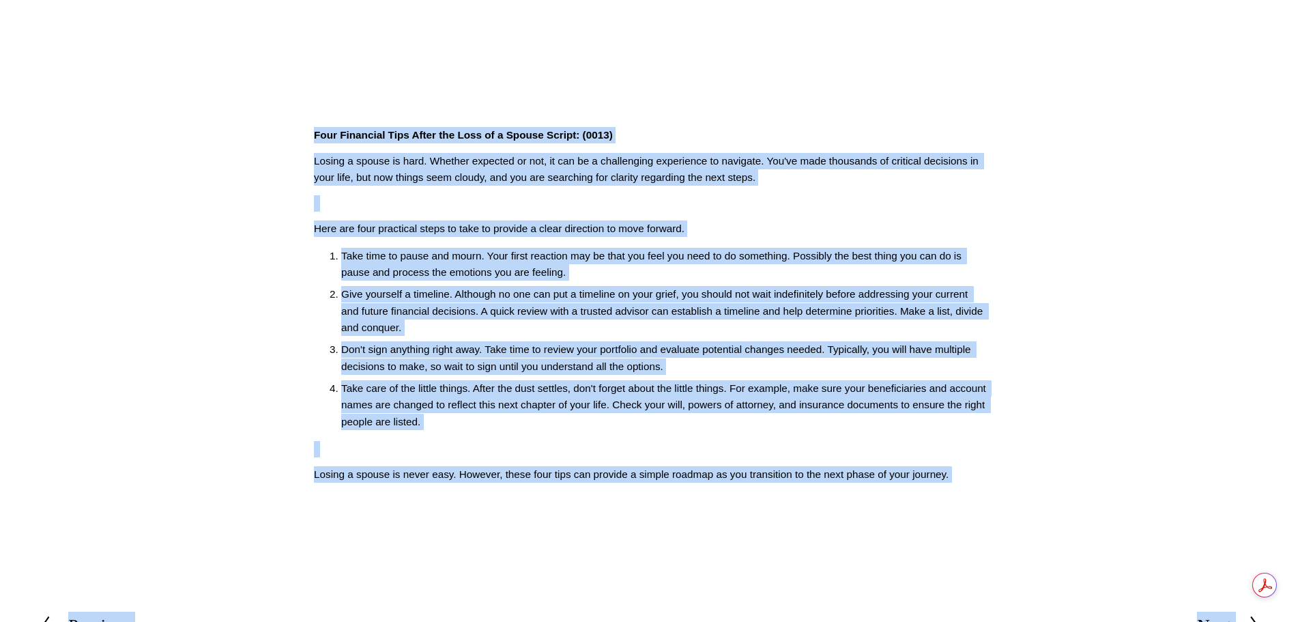
scroll to position [612, 0]
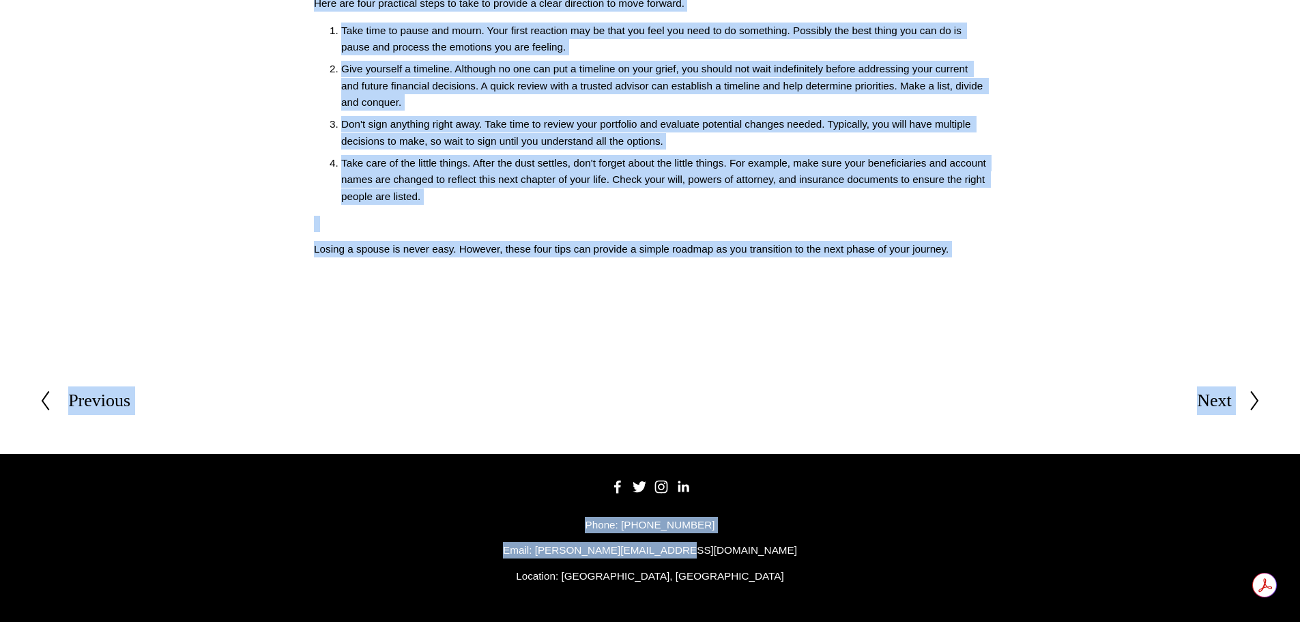
drag, startPoint x: 313, startPoint y: 246, endPoint x: 994, endPoint y: 235, distance: 680.7
click at [994, 235] on div "Four Financial Tips After the Loss of a Spouse Script: (0013) Losing a spouse i…" at bounding box center [650, 79] width 696 height 379
copy div "Four Financial Tips After the Loss of a Spouse Script: (0013) Losing a spouse i…"
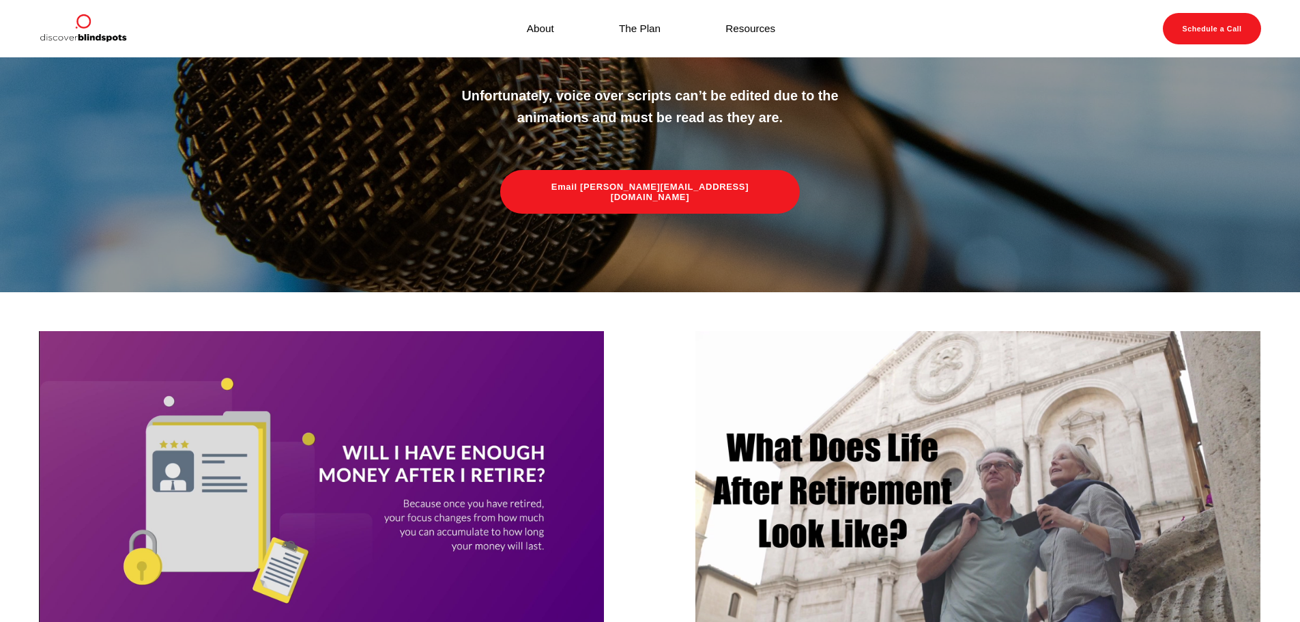
scroll to position [341, 0]
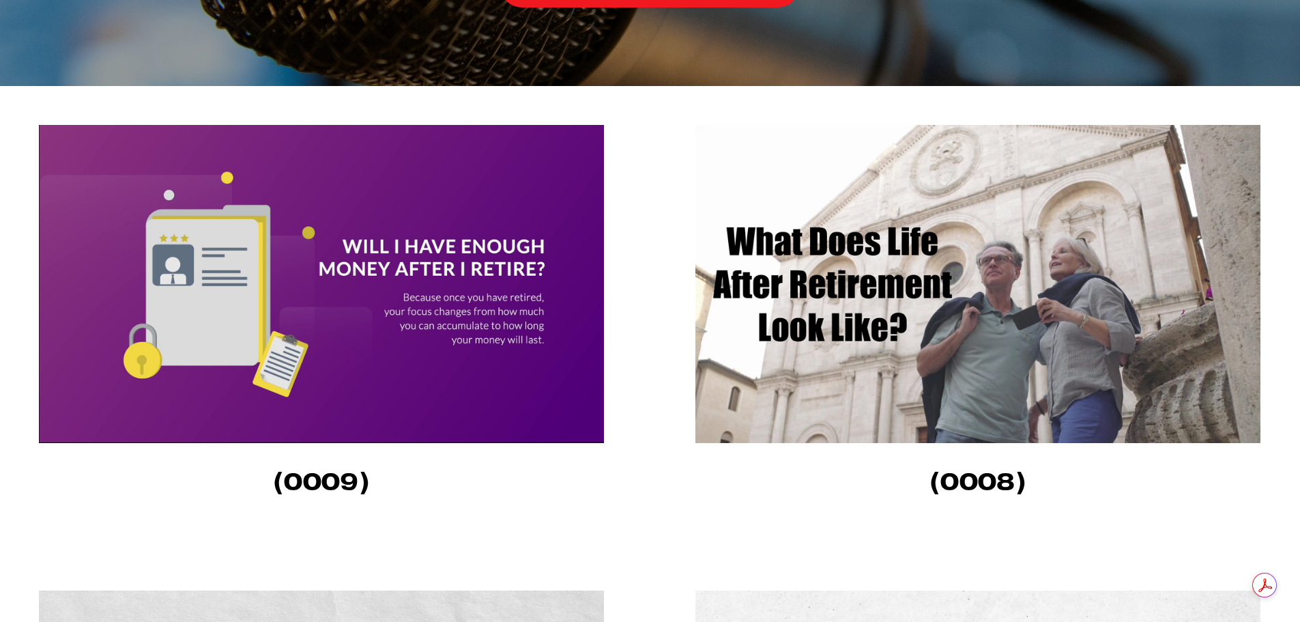
click at [307, 335] on img at bounding box center [321, 284] width 565 height 318
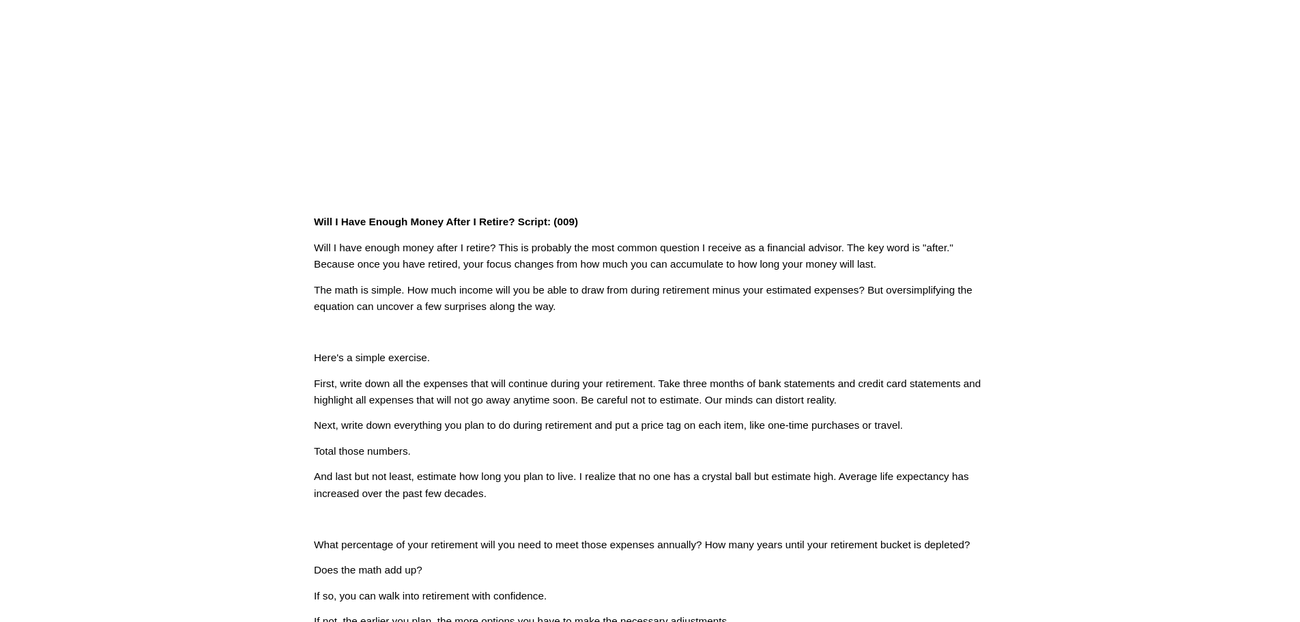
scroll to position [341, 0]
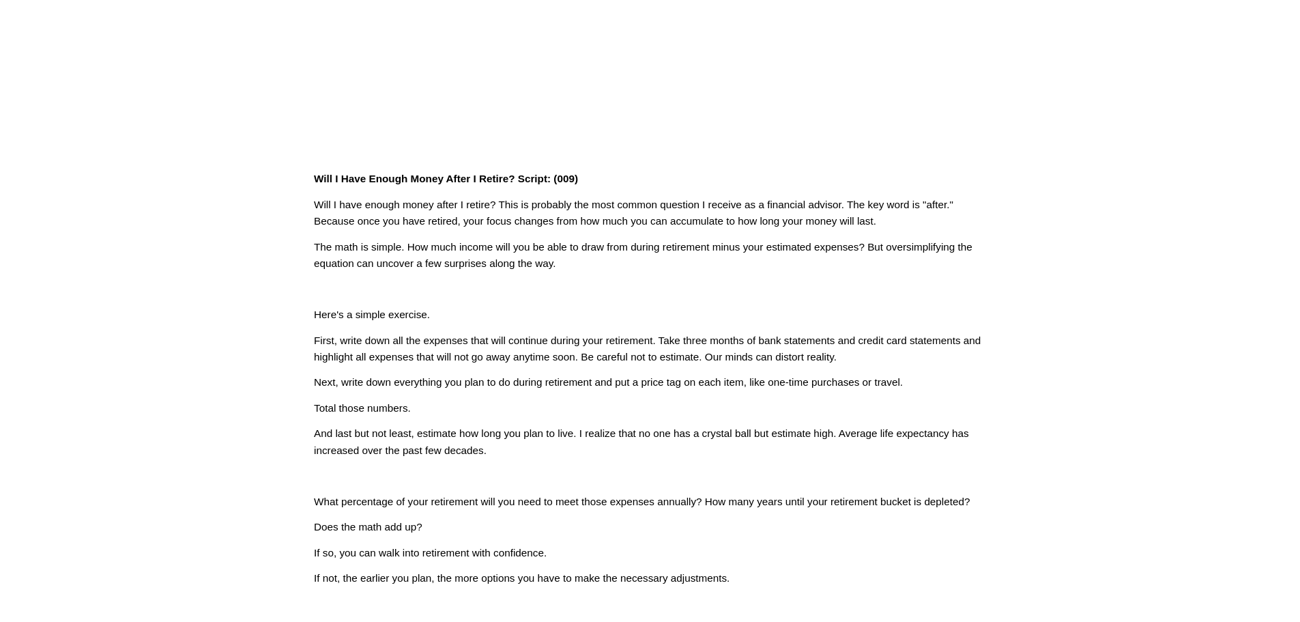
click at [315, 184] on div "Will I Have Enough Money After I Retire? Script: (009) Will I have enough money…" at bounding box center [650, 378] width 696 height 439
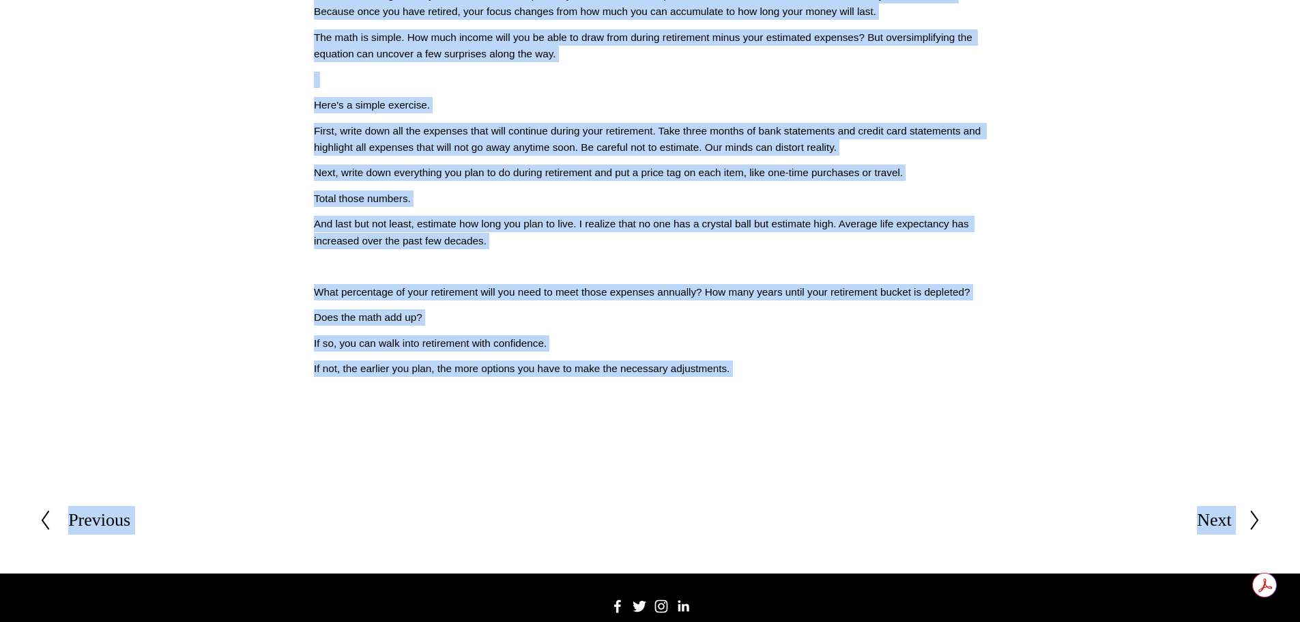
scroll to position [586, 0]
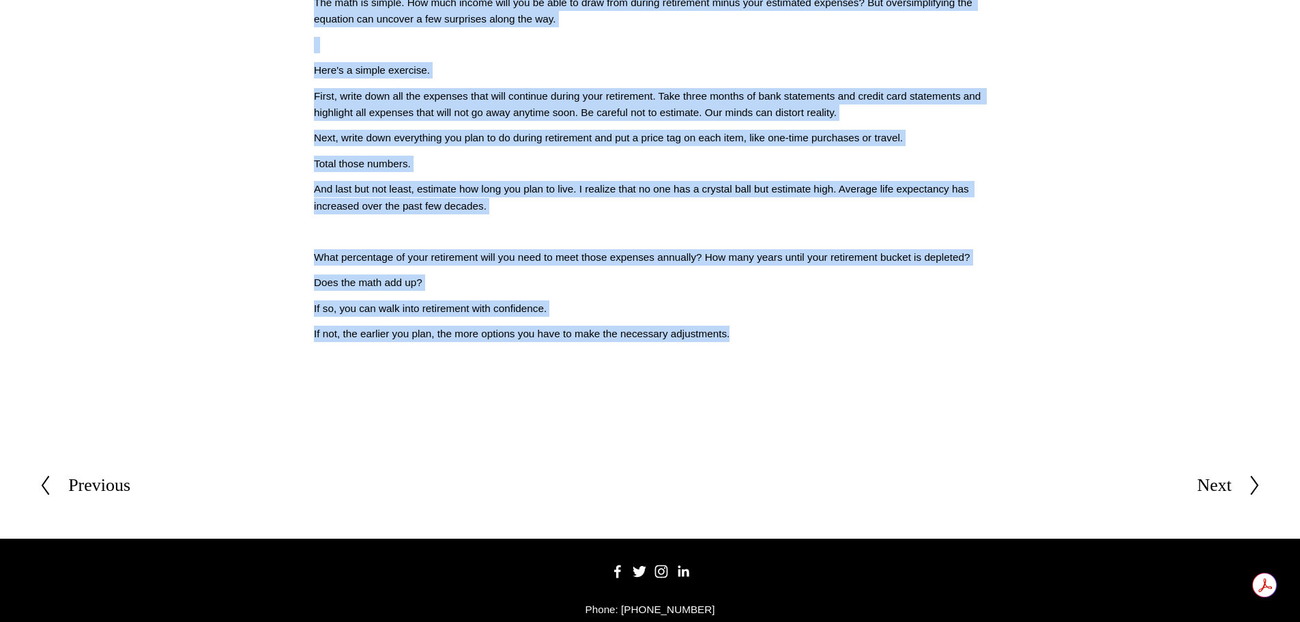
drag, startPoint x: 314, startPoint y: 180, endPoint x: 910, endPoint y: 324, distance: 613.1
click at [915, 328] on div "Will I Have Enough Money After I Retire? Script: (009) Will I have enough money…" at bounding box center [650, 134] width 672 height 416
copy div "Lore I Dolo Sitame Conse Adipi E Seddoe? Tempor: (258) Inci U labo etdolo magna…"
